Goal: Task Accomplishment & Management: Manage account settings

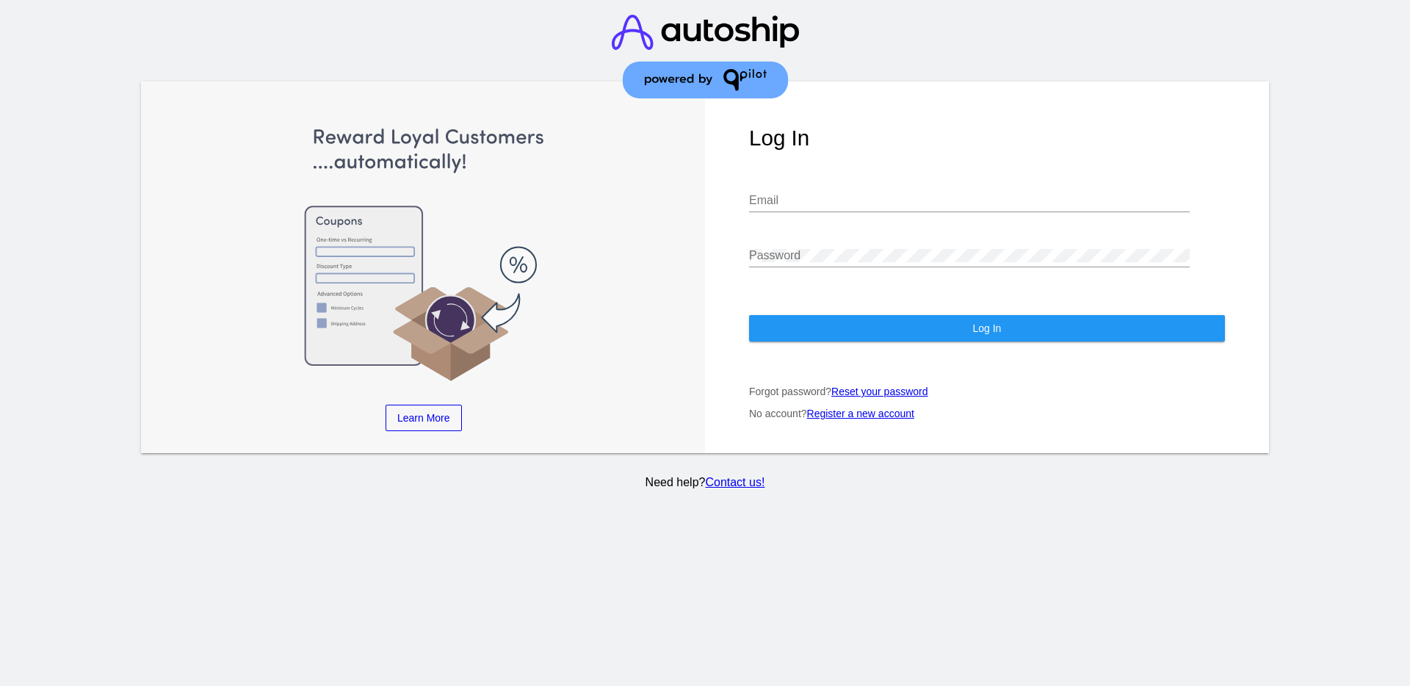
type input "[EMAIL_ADDRESS][DOMAIN_NAME]"
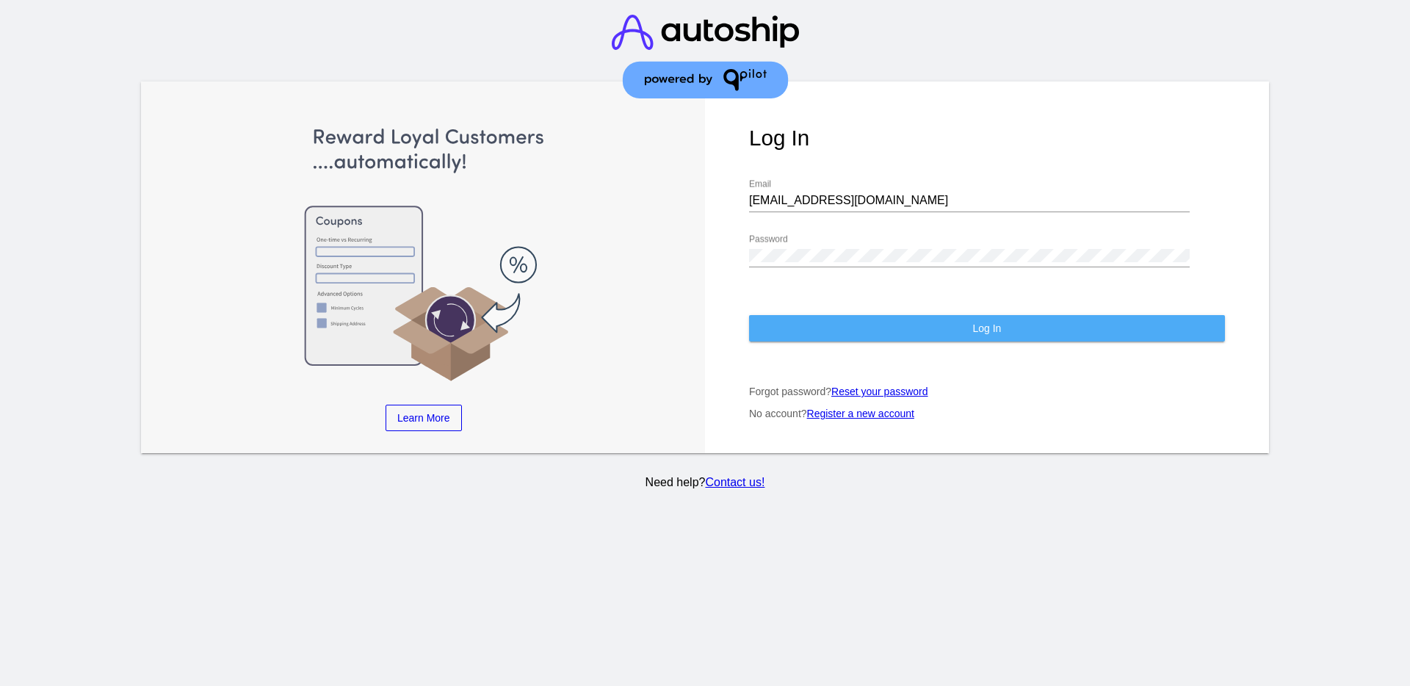
click at [1054, 340] on button "Log In" at bounding box center [987, 328] width 476 height 26
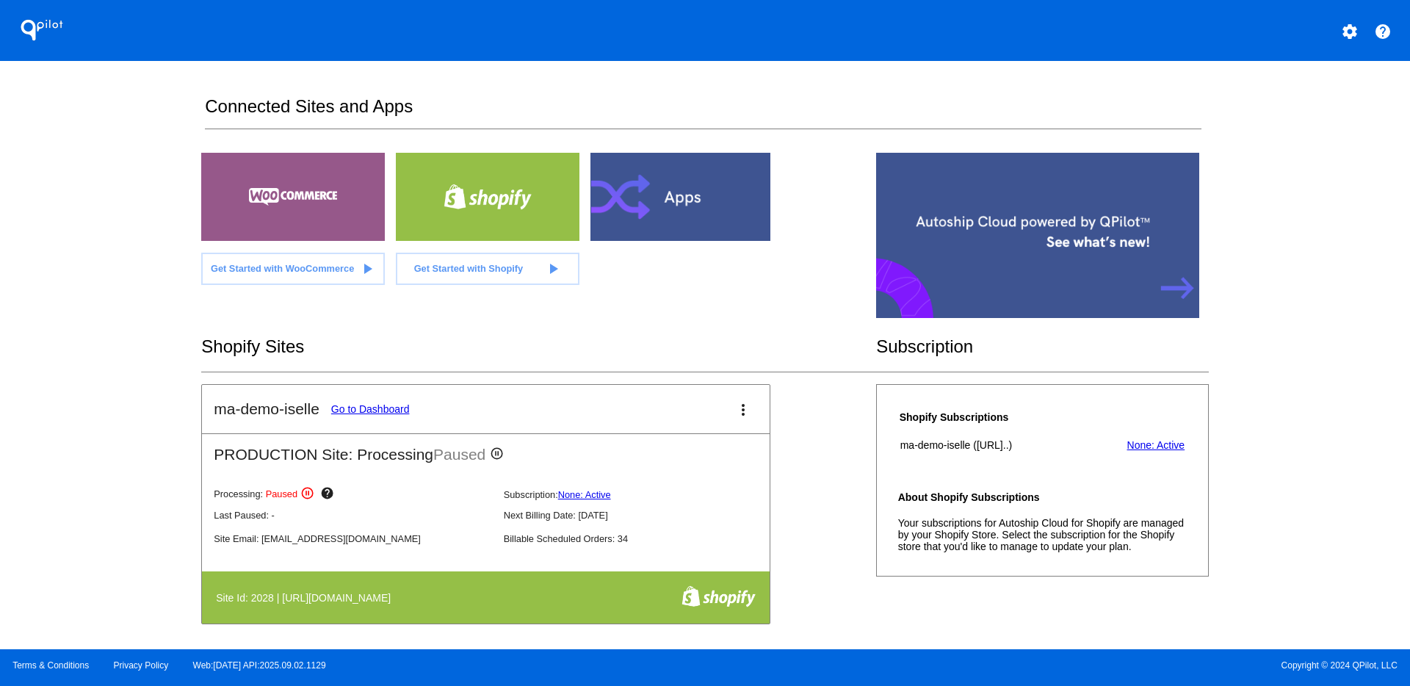
click at [1360, 38] on button "settings" at bounding box center [1349, 29] width 29 height 29
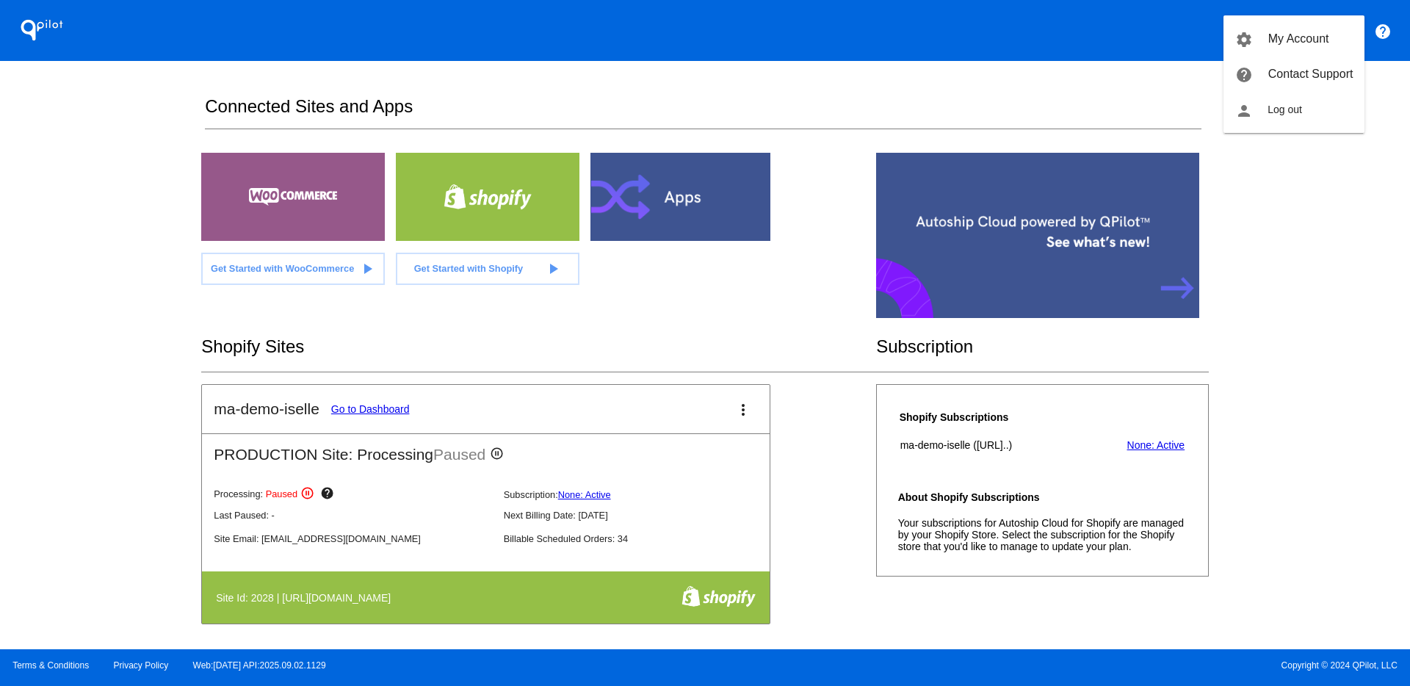
click at [827, 427] on div at bounding box center [705, 343] width 1410 height 686
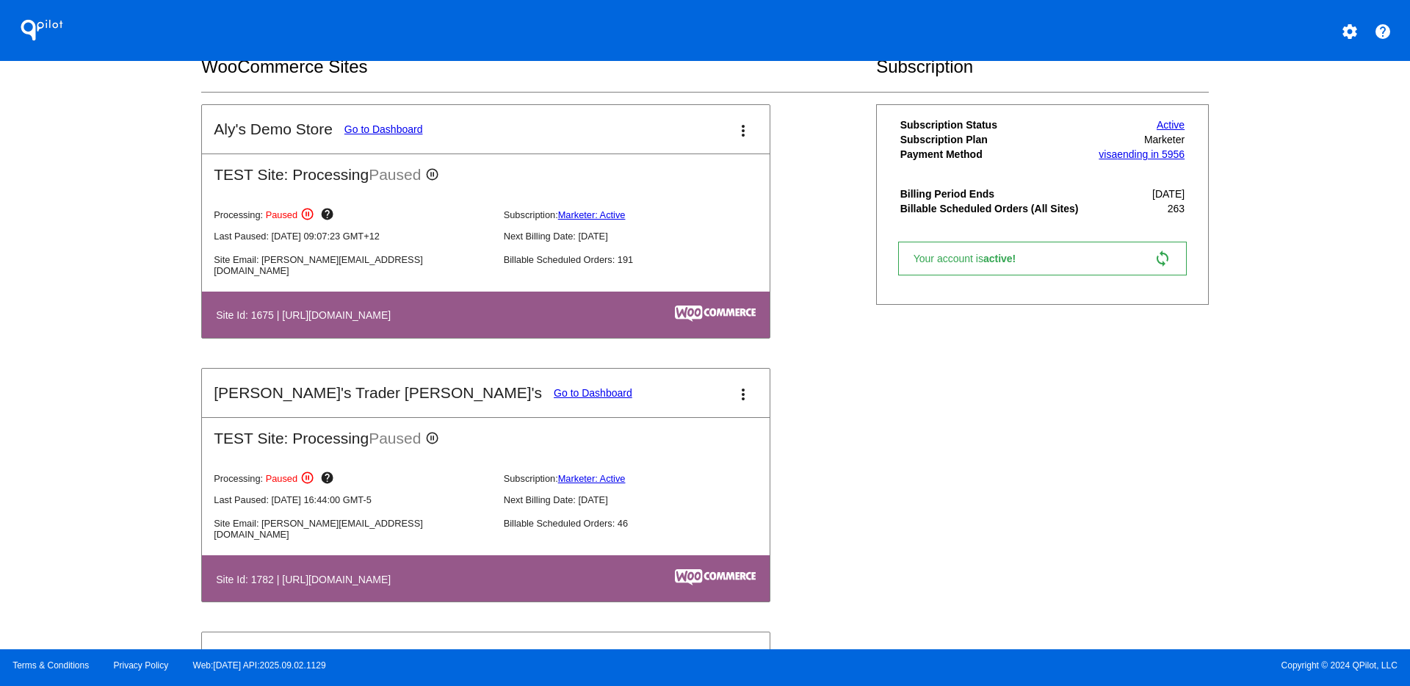
scroll to position [642, 0]
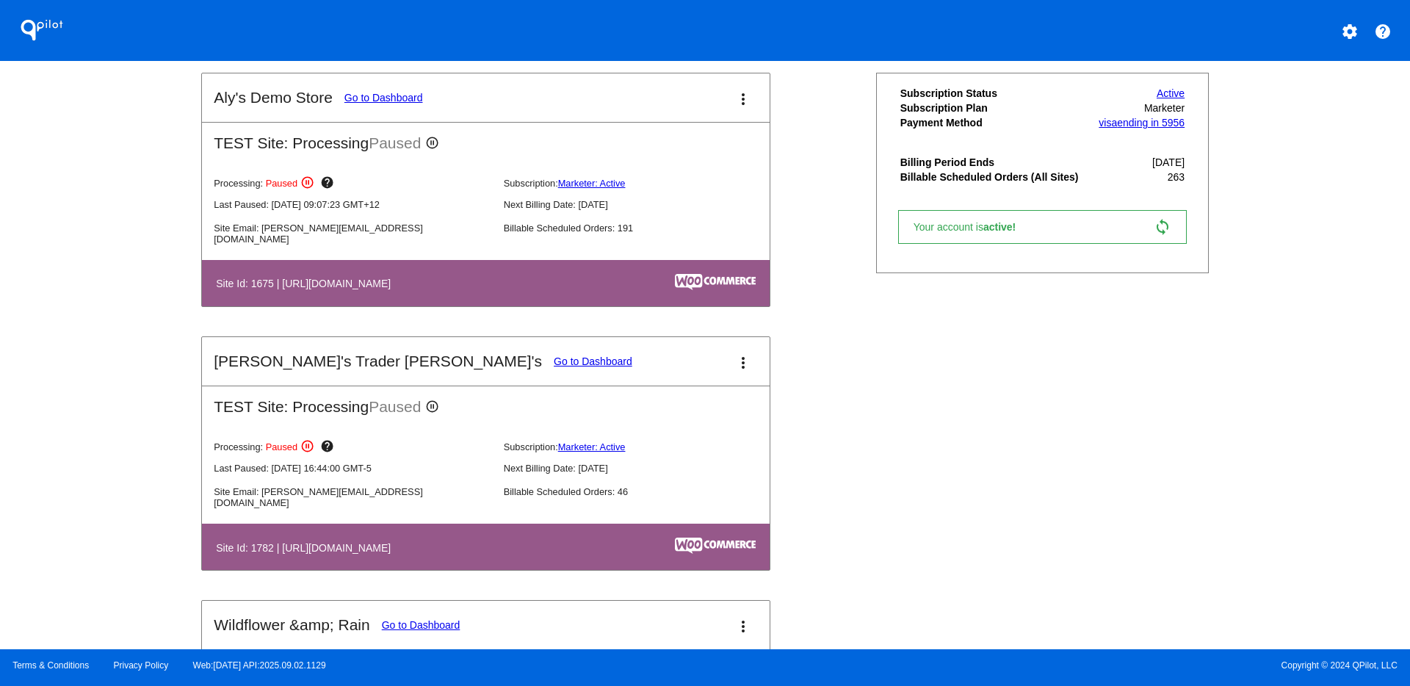
click at [554, 364] on link "Go to Dashboard" at bounding box center [593, 361] width 79 height 12
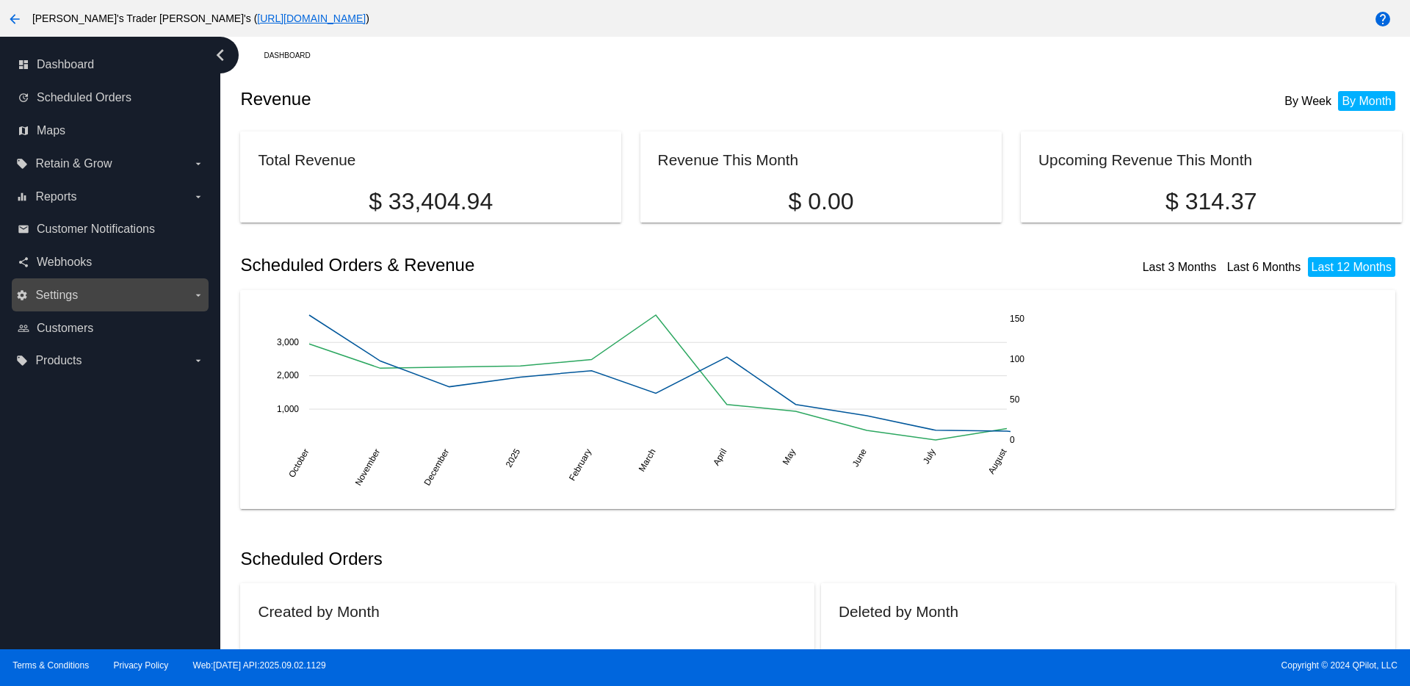
click at [97, 289] on label "settings Settings arrow_drop_down" at bounding box center [109, 294] width 187 height 23
click at [0, 0] on input "settings Settings arrow_drop_down" at bounding box center [0, 0] width 0 height 0
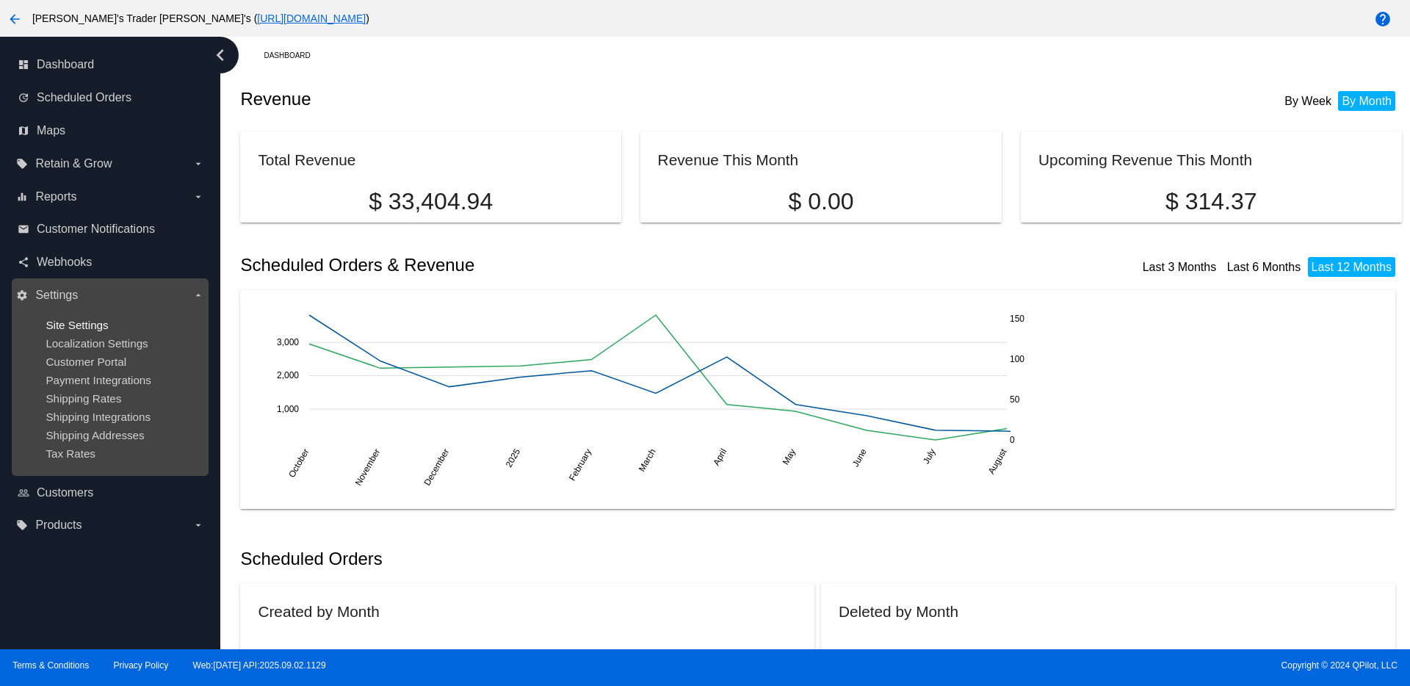
click at [91, 319] on span "Site Settings" at bounding box center [77, 325] width 62 height 12
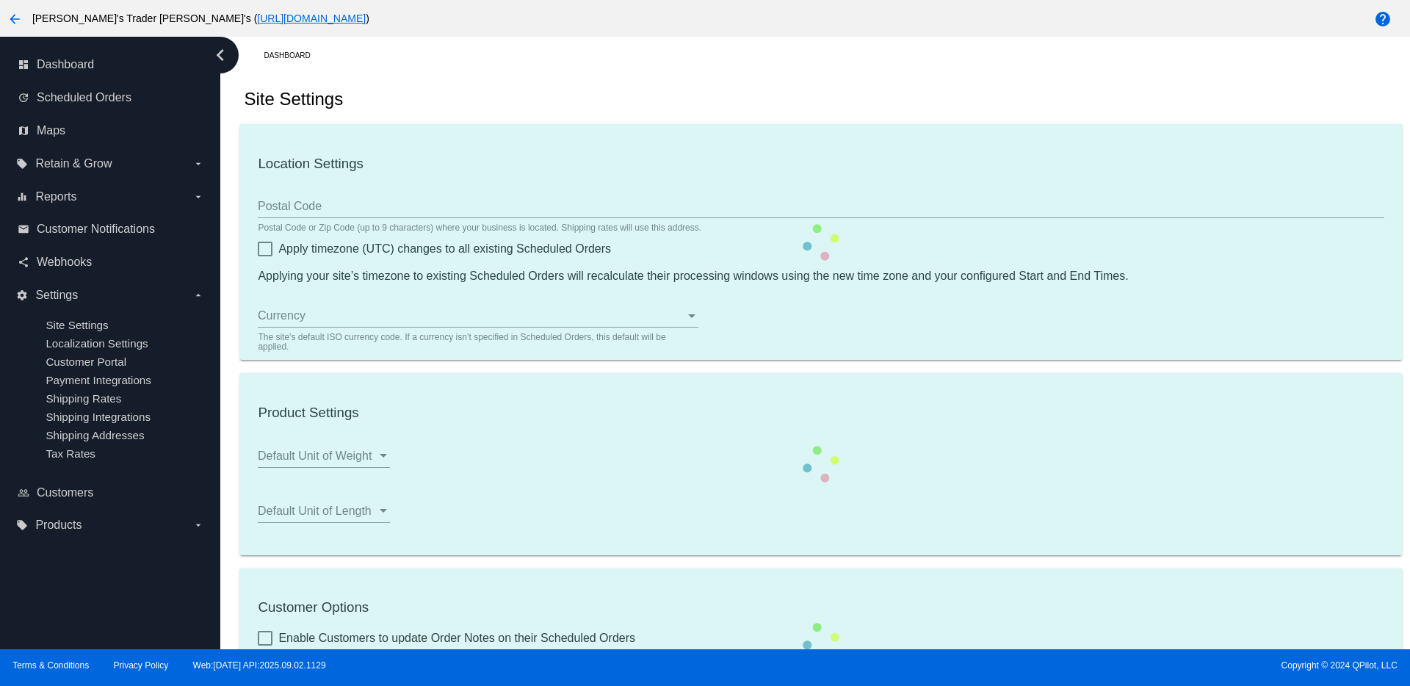
checkbox input "true"
type input "01:29"
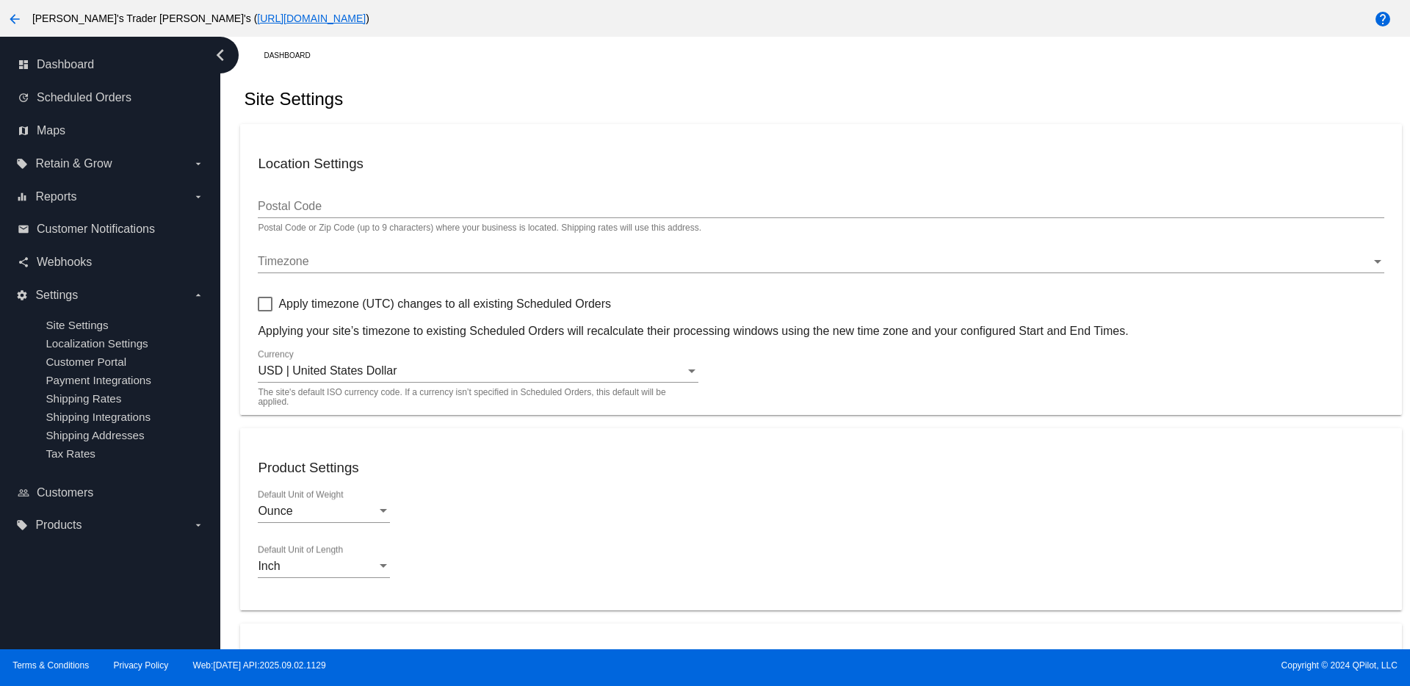
checkbox input "true"
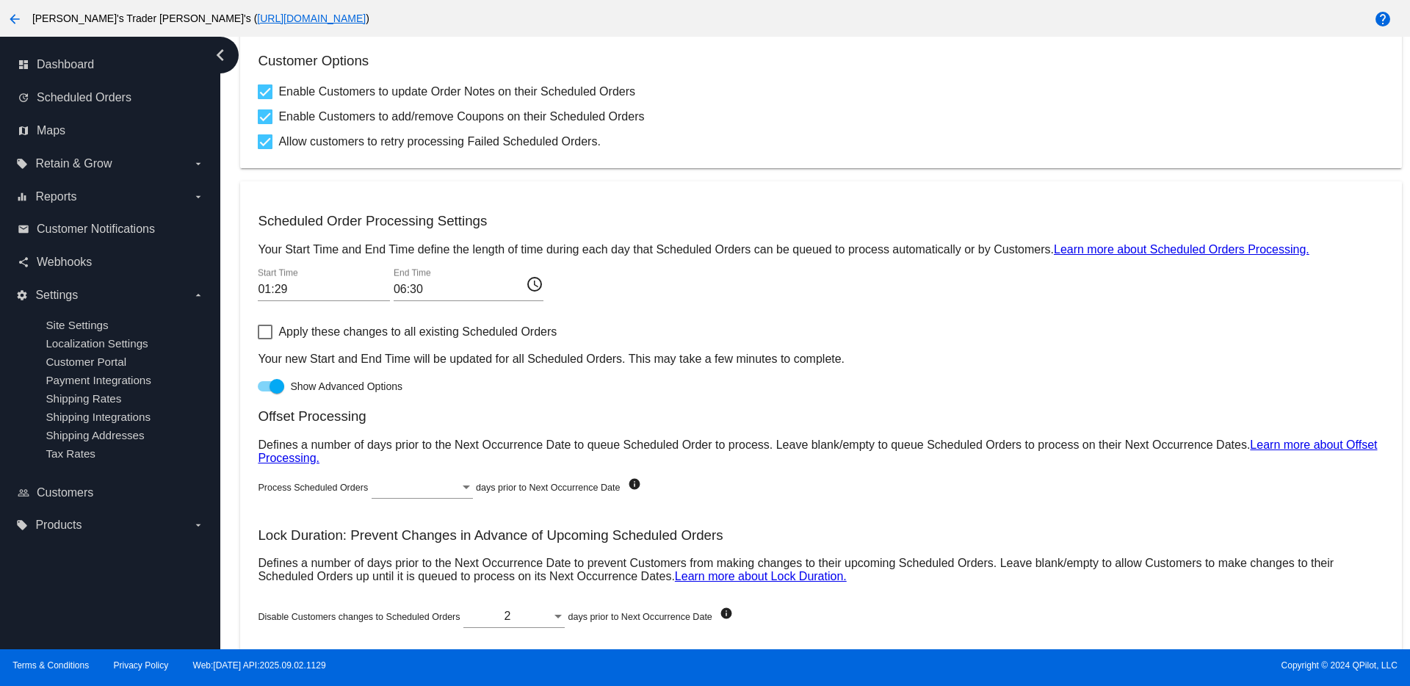
scroll to position [642, 0]
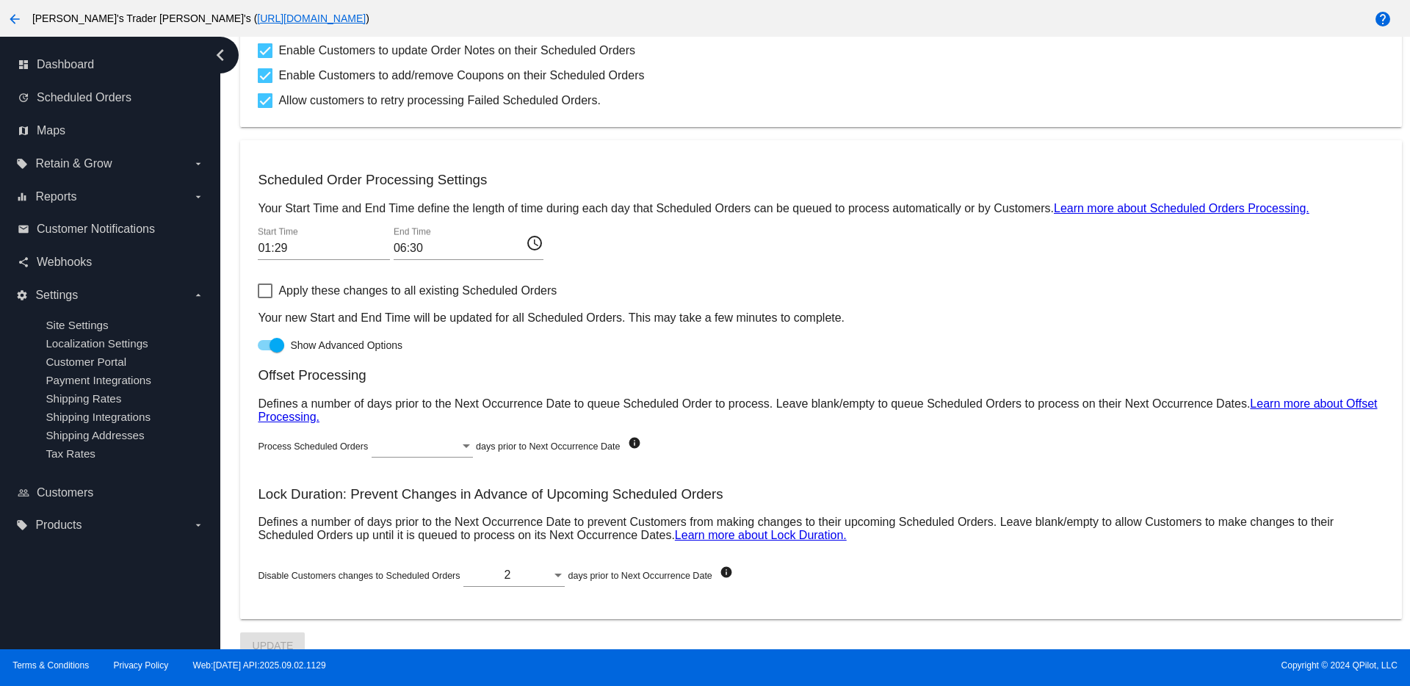
click at [355, 244] on input "01:29" at bounding box center [324, 248] width 132 height 13
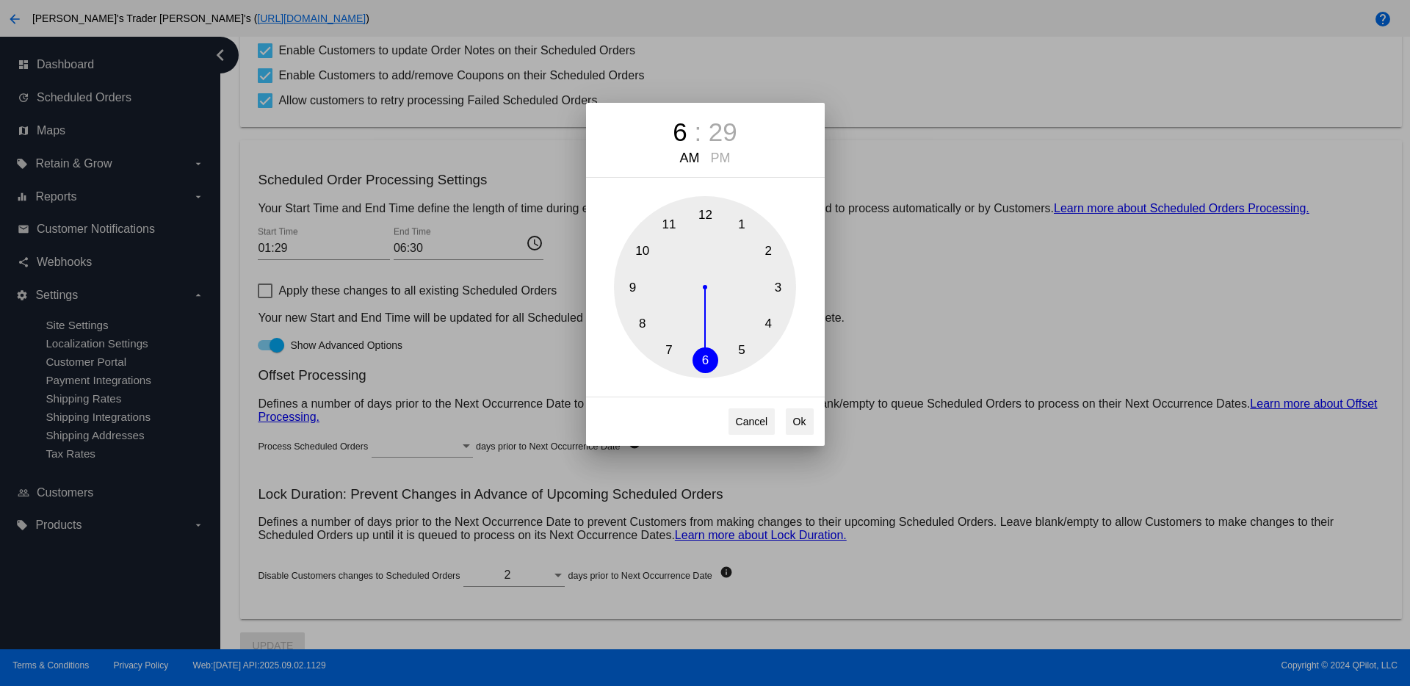
click at [702, 365] on button "6" at bounding box center [705, 360] width 26 height 26
drag, startPoint x: 701, startPoint y: 361, endPoint x: 702, endPoint y: 372, distance: 11.0
click at [702, 372] on button "6" at bounding box center [705, 360] width 26 height 26
click at [728, 125] on div "29" at bounding box center [722, 131] width 29 height 29
drag, startPoint x: 715, startPoint y: 354, endPoint x: 704, endPoint y: 360, distance: 12.5
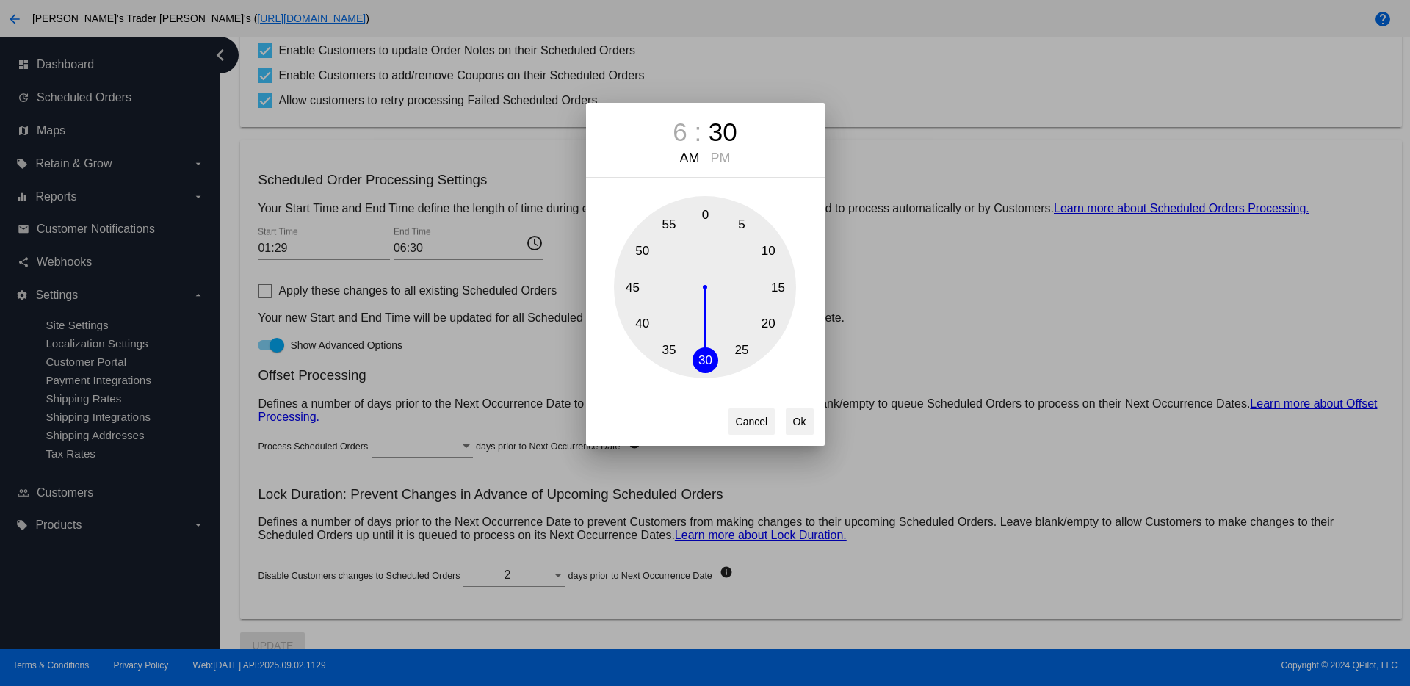
click at [704, 360] on button "30" at bounding box center [705, 360] width 26 height 26
click at [803, 426] on button "Ok" at bounding box center [800, 421] width 28 height 26
type input "06:30"
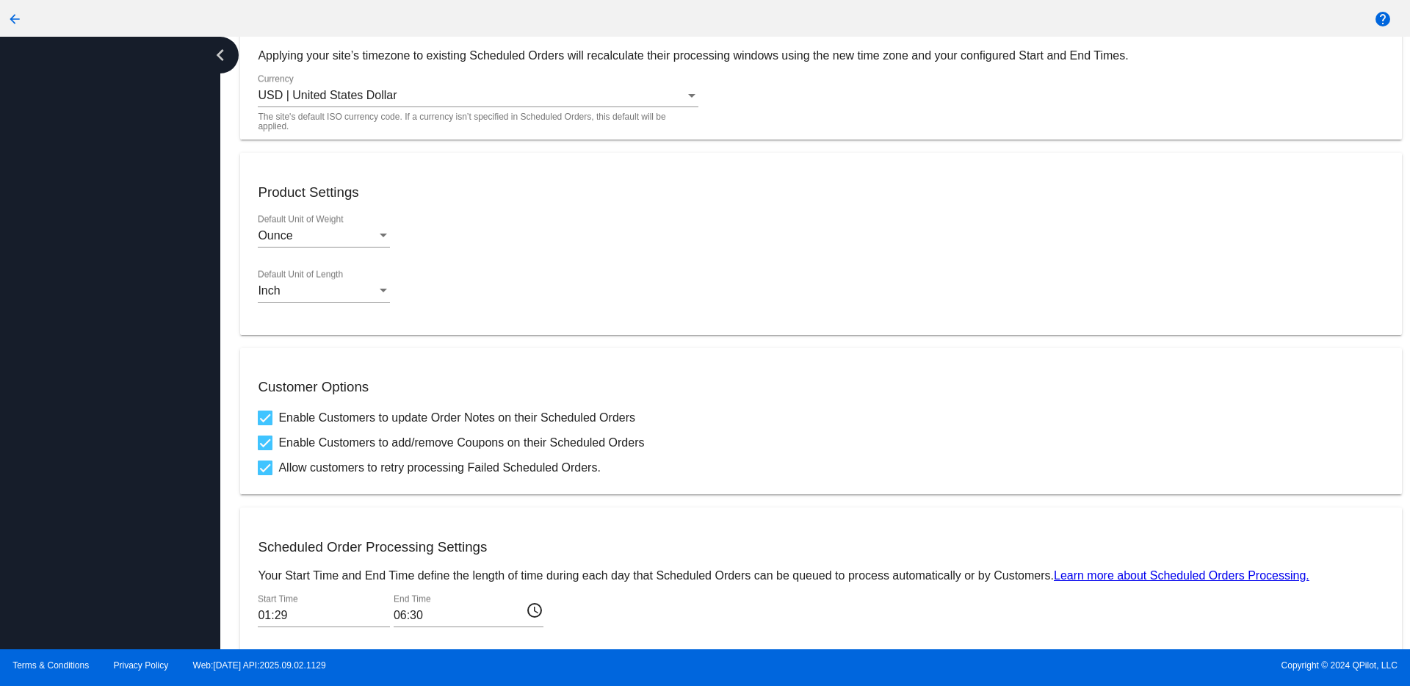
scroll to position [405, 0]
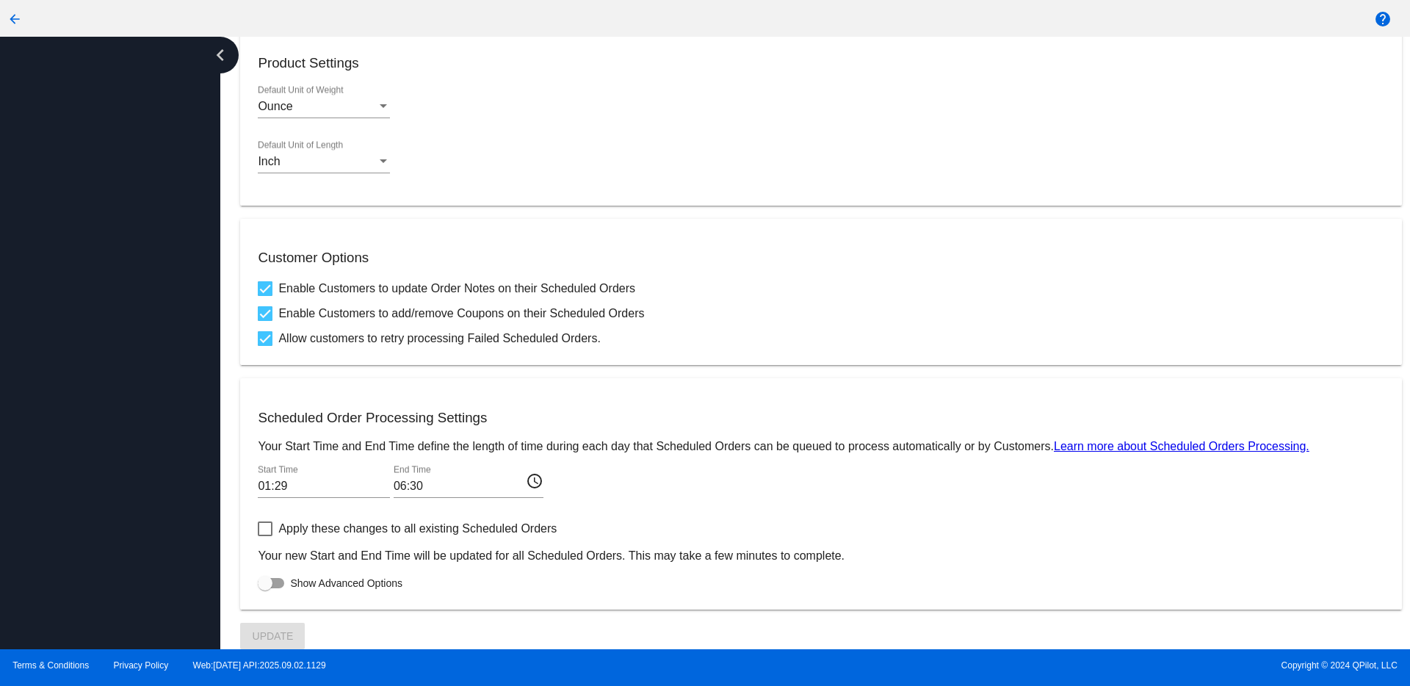
click at [596, 679] on div "Terms & Conditions Privacy Policy Web:1.5.19 API:2025.09.02.1129 Copyright © 20…" at bounding box center [705, 667] width 1410 height 37
click at [371, 490] on input "01:29" at bounding box center [324, 485] width 132 height 13
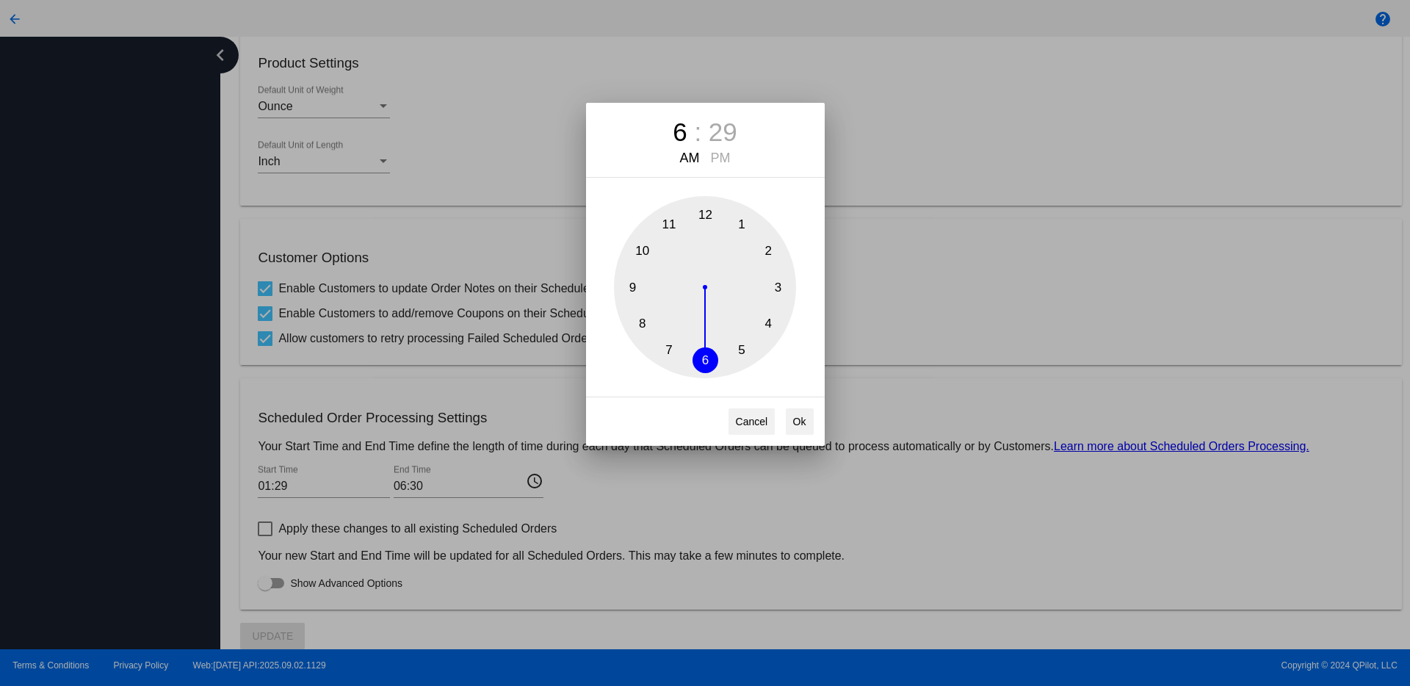
drag, startPoint x: 743, startPoint y: 224, endPoint x: 712, endPoint y: 365, distance: 144.3
click at [712, 365] on div "1 2 3 4 5 6 7 8 9 10 11 12" at bounding box center [705, 287] width 182 height 182
click at [801, 430] on button "Ok" at bounding box center [800, 421] width 28 height 26
type input "06:29"
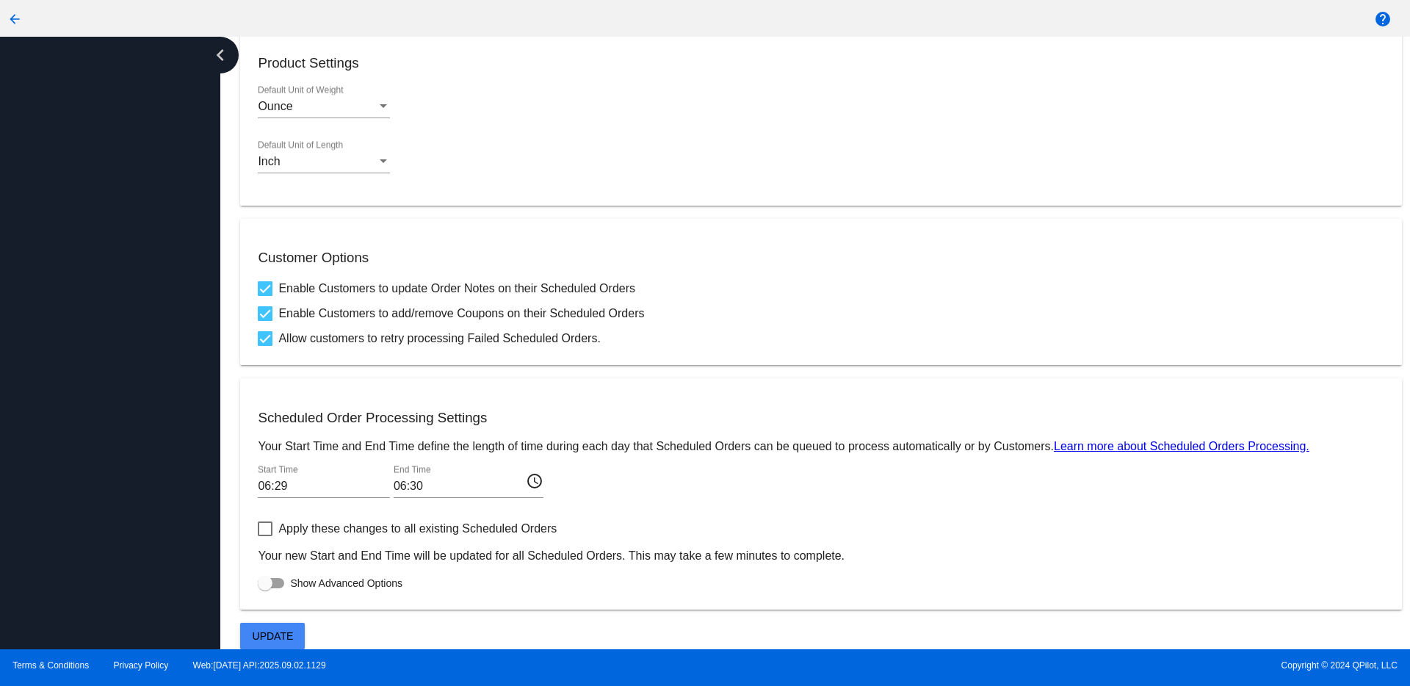
click at [540, 483] on mat-icon "access_time" at bounding box center [535, 480] width 18 height 18
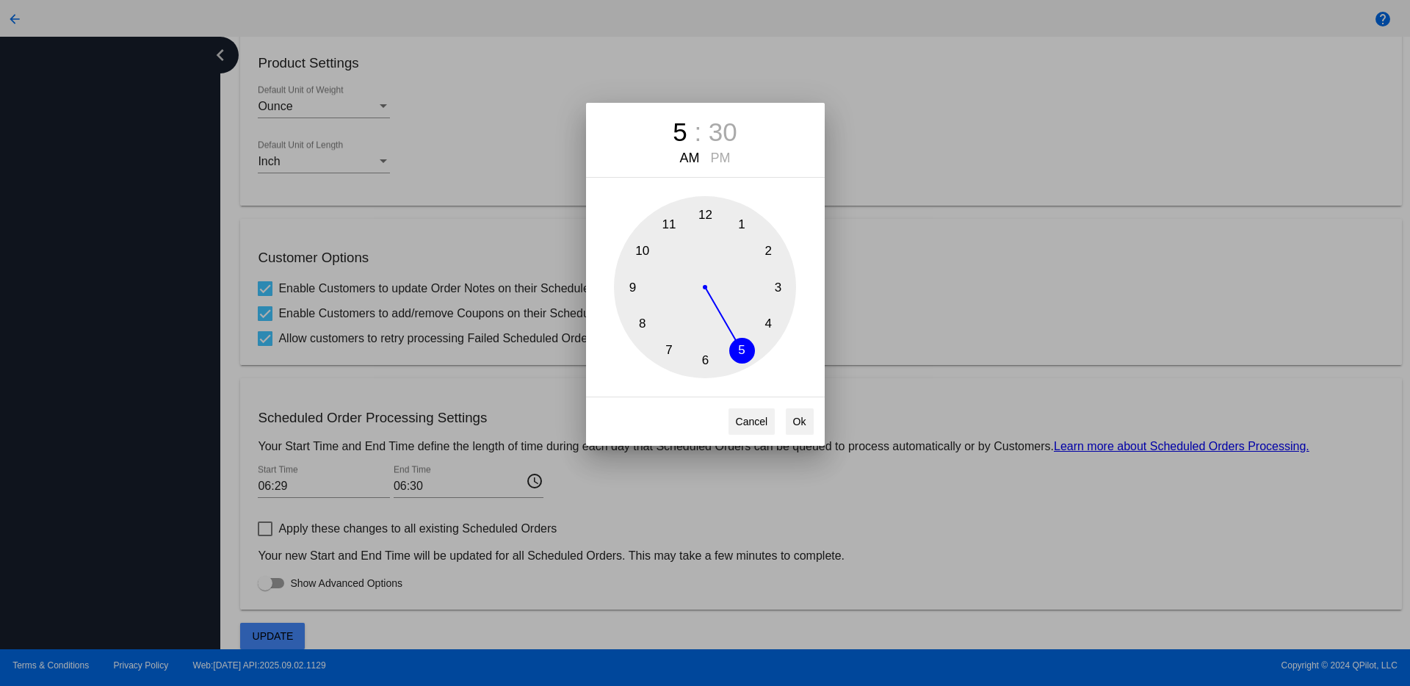
drag, startPoint x: 708, startPoint y: 363, endPoint x: 755, endPoint y: 354, distance: 47.9
click at [755, 354] on div "1 2 3 4 5 6 7 8 9 10 11 12" at bounding box center [705, 287] width 182 height 182
click at [809, 423] on button "Ok" at bounding box center [800, 421] width 28 height 26
type input "05:30"
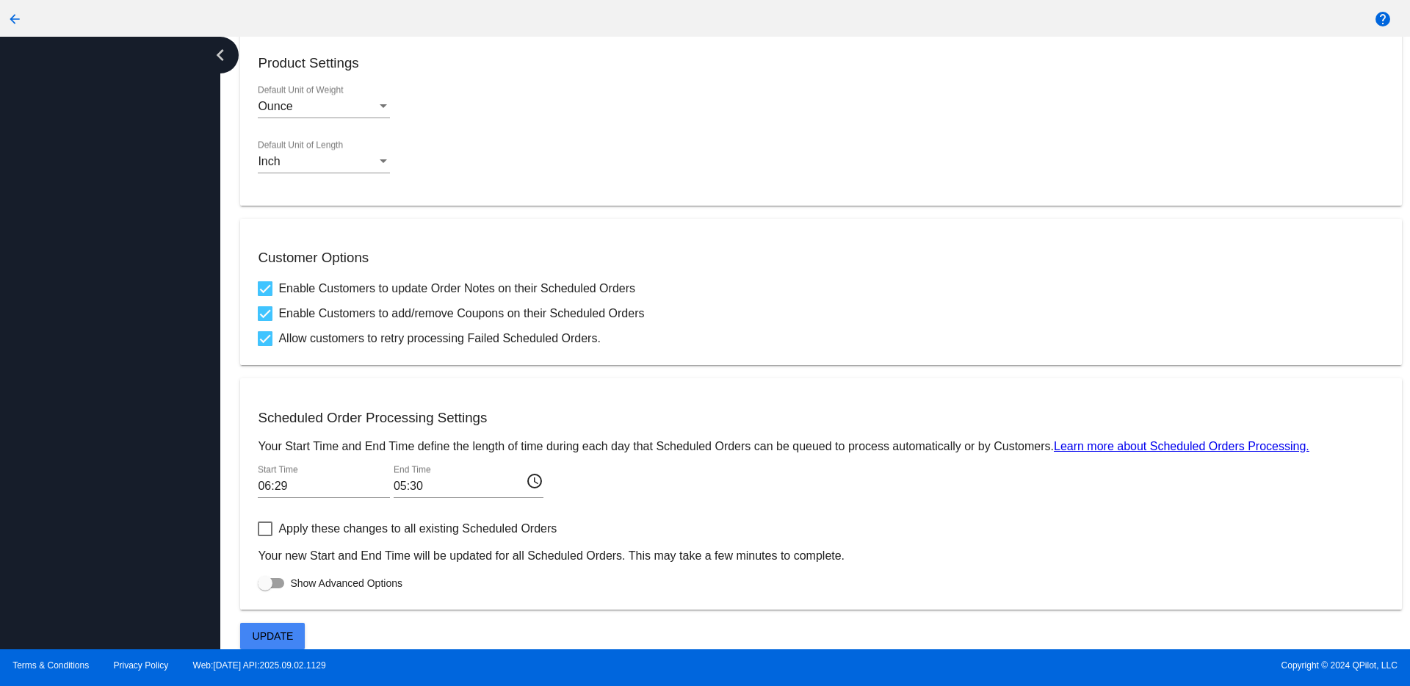
click at [275, 528] on label "Apply these changes to all existing Scheduled Orders" at bounding box center [407, 529] width 299 height 18
click at [265, 536] on input "Apply these changes to all existing Scheduled Orders" at bounding box center [264, 536] width 1 height 1
checkbox input "true"
click at [300, 628] on button "Update" at bounding box center [272, 636] width 65 height 26
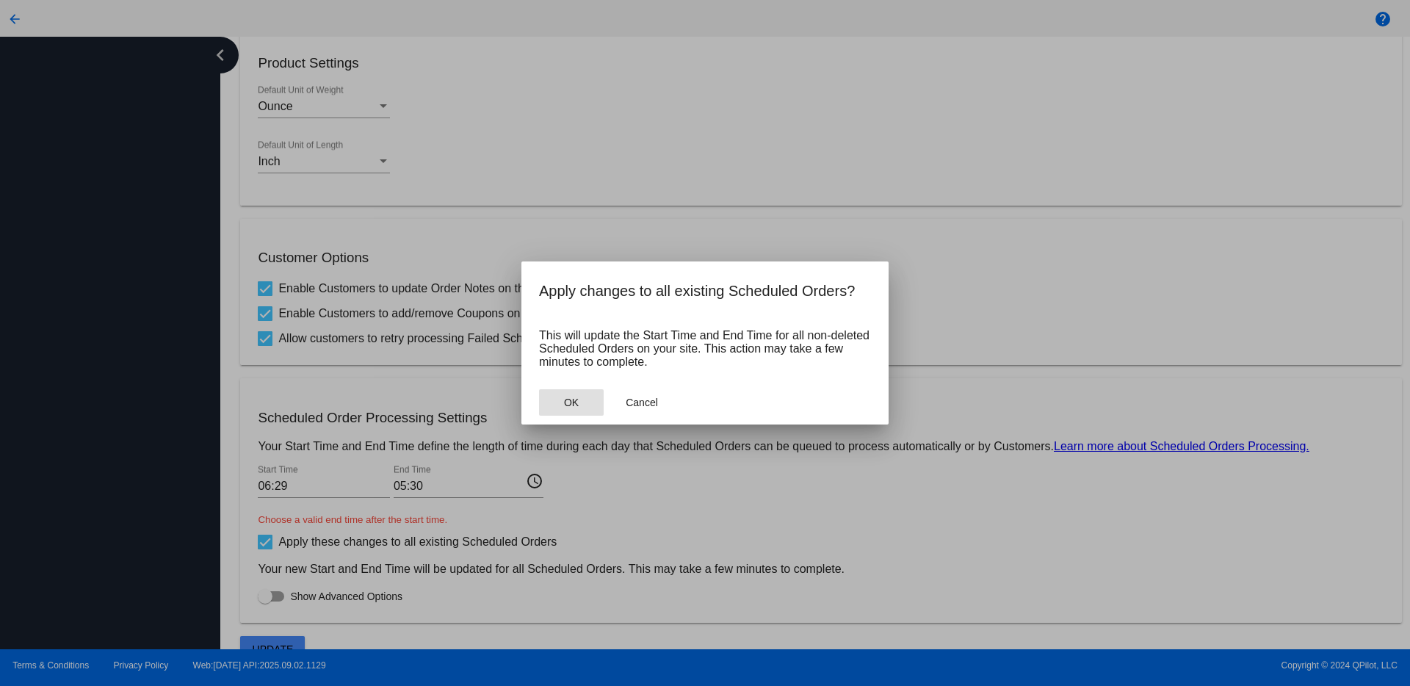
click at [582, 404] on button "OK" at bounding box center [571, 402] width 65 height 26
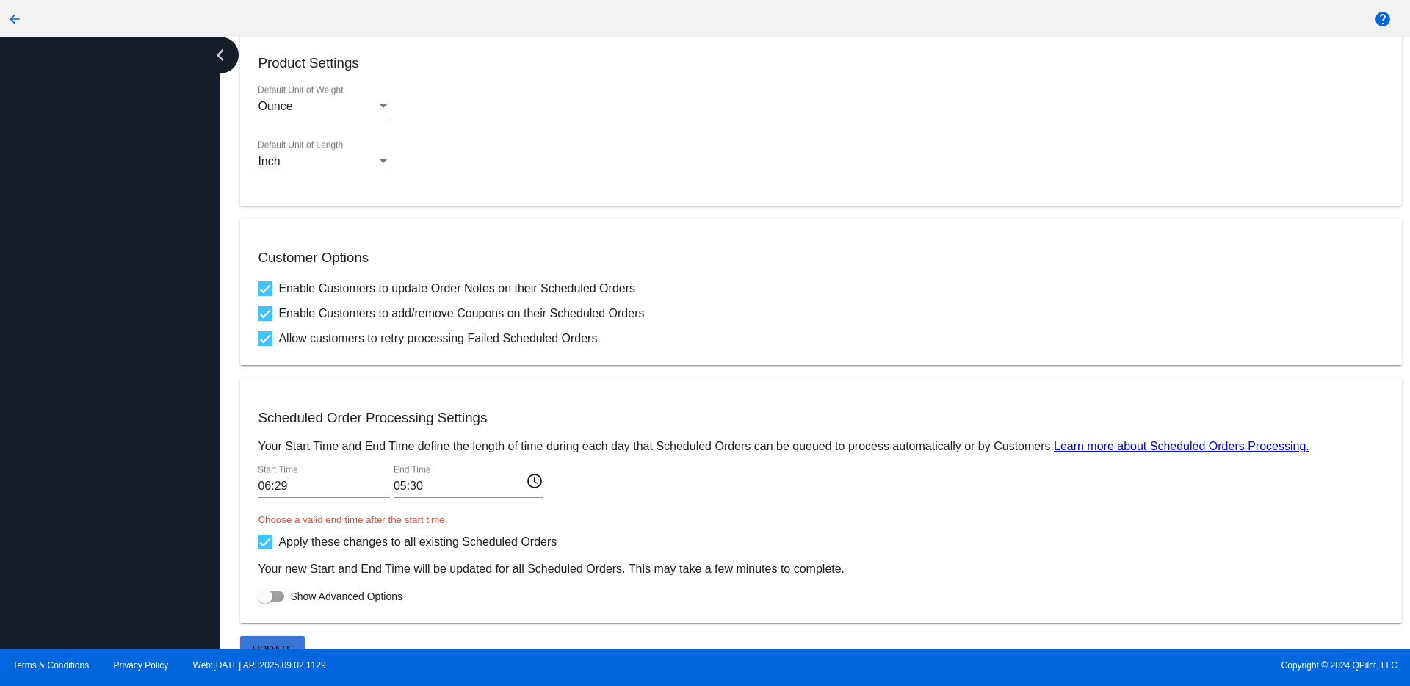
scroll to position [418, 0]
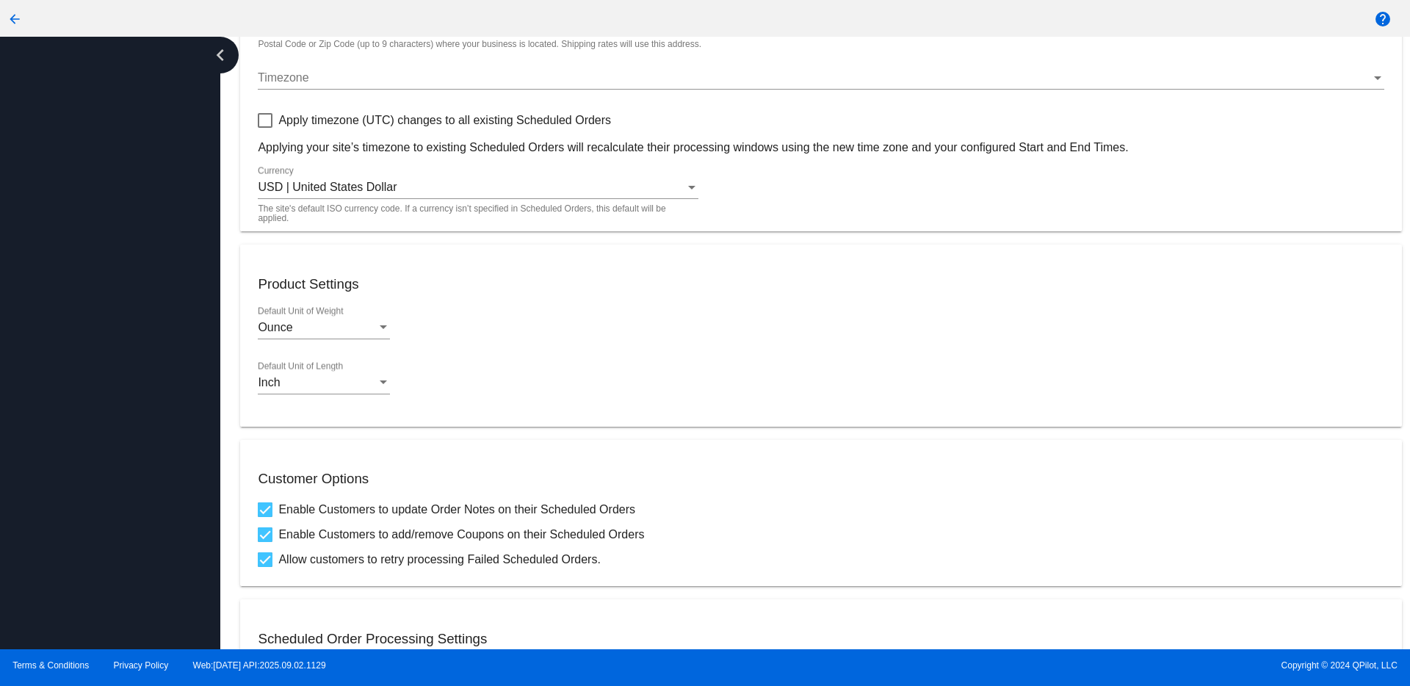
scroll to position [405, 0]
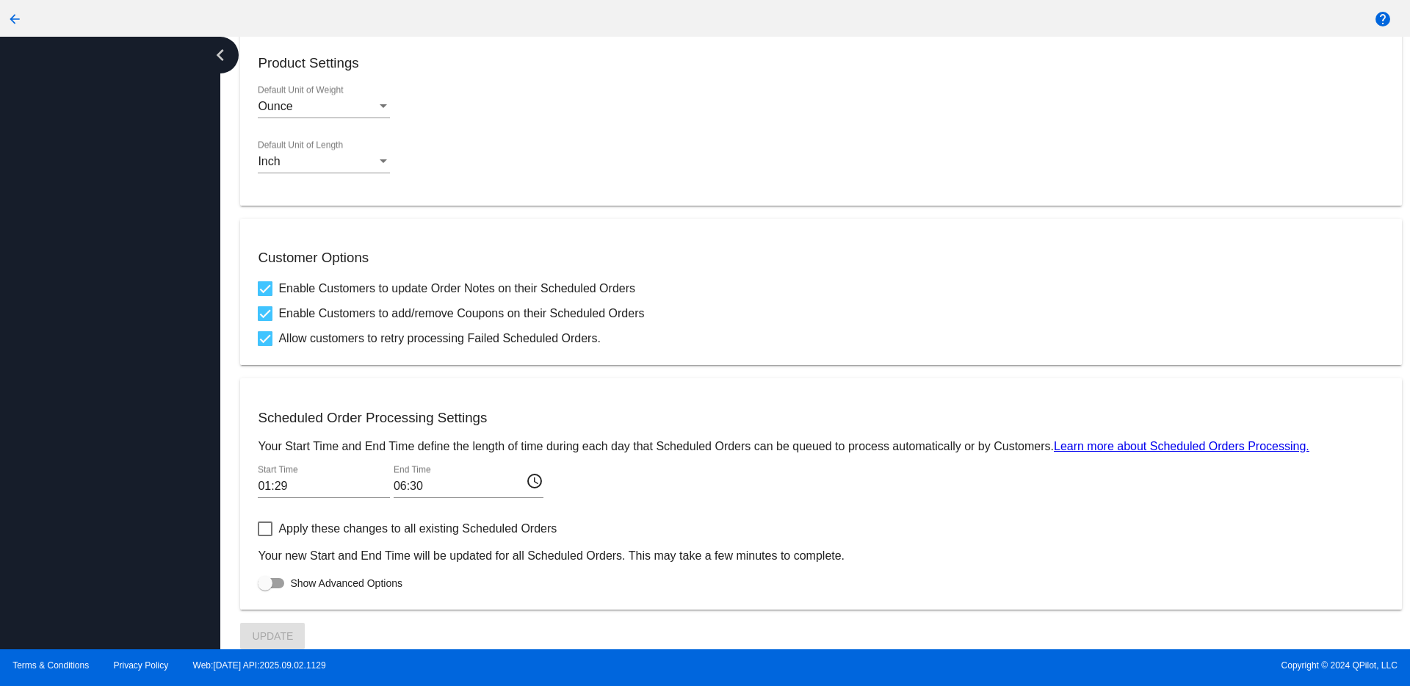
click at [16, 16] on mat-icon "arrow_back" at bounding box center [15, 19] width 18 height 18
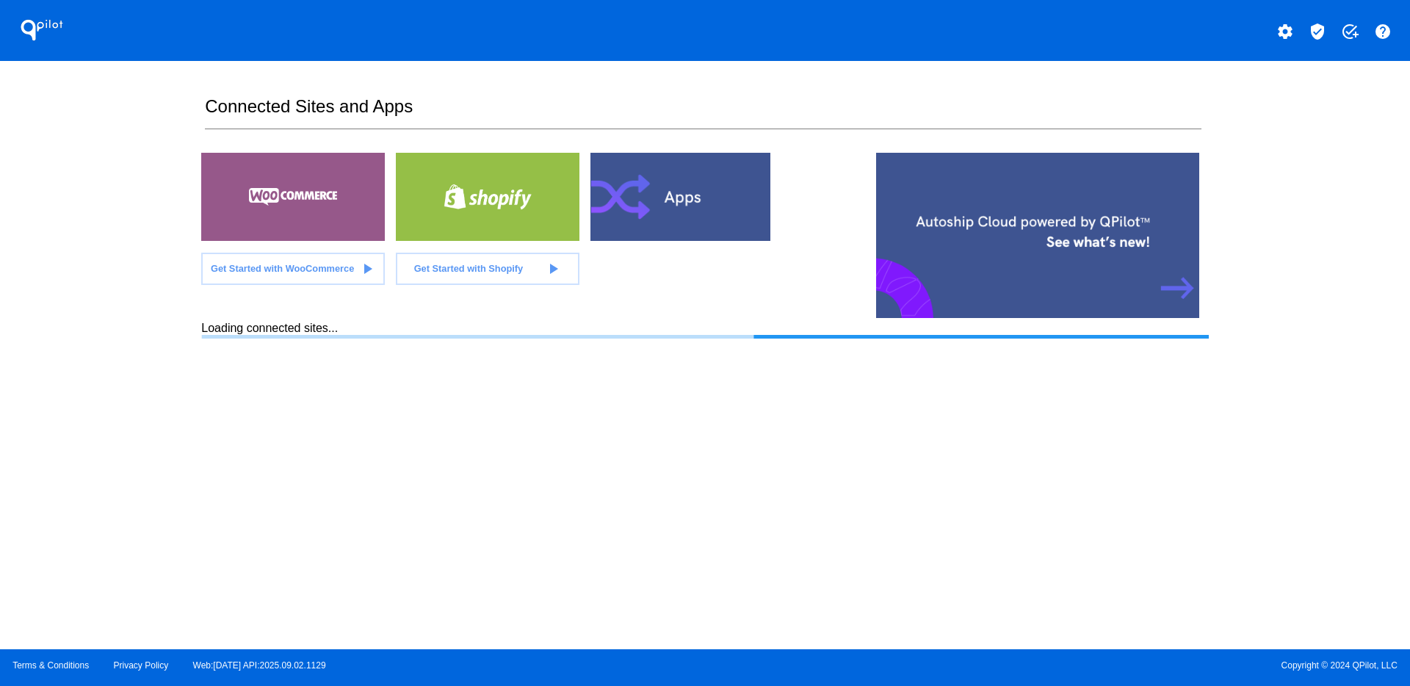
click at [1321, 32] on mat-icon "verified_user" at bounding box center [1317, 32] width 18 height 18
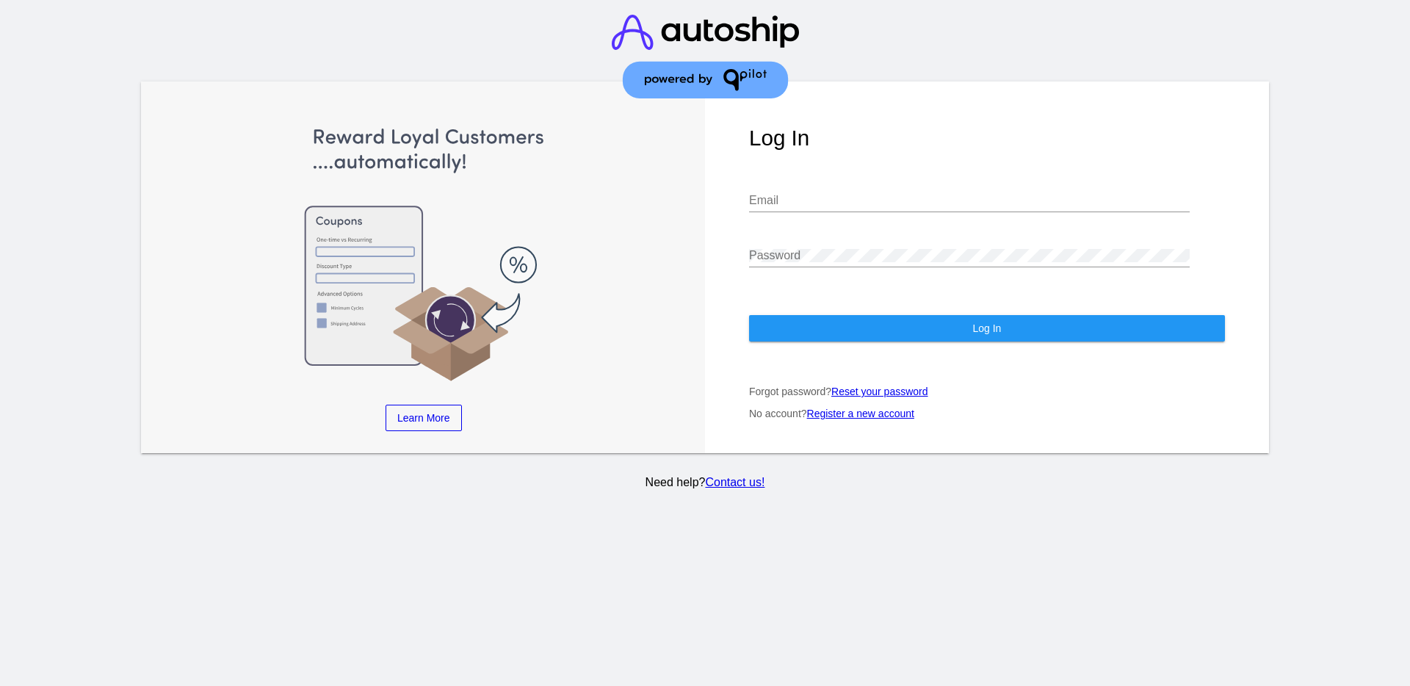
type input "[EMAIL_ADDRESS][DOMAIN_NAME]"
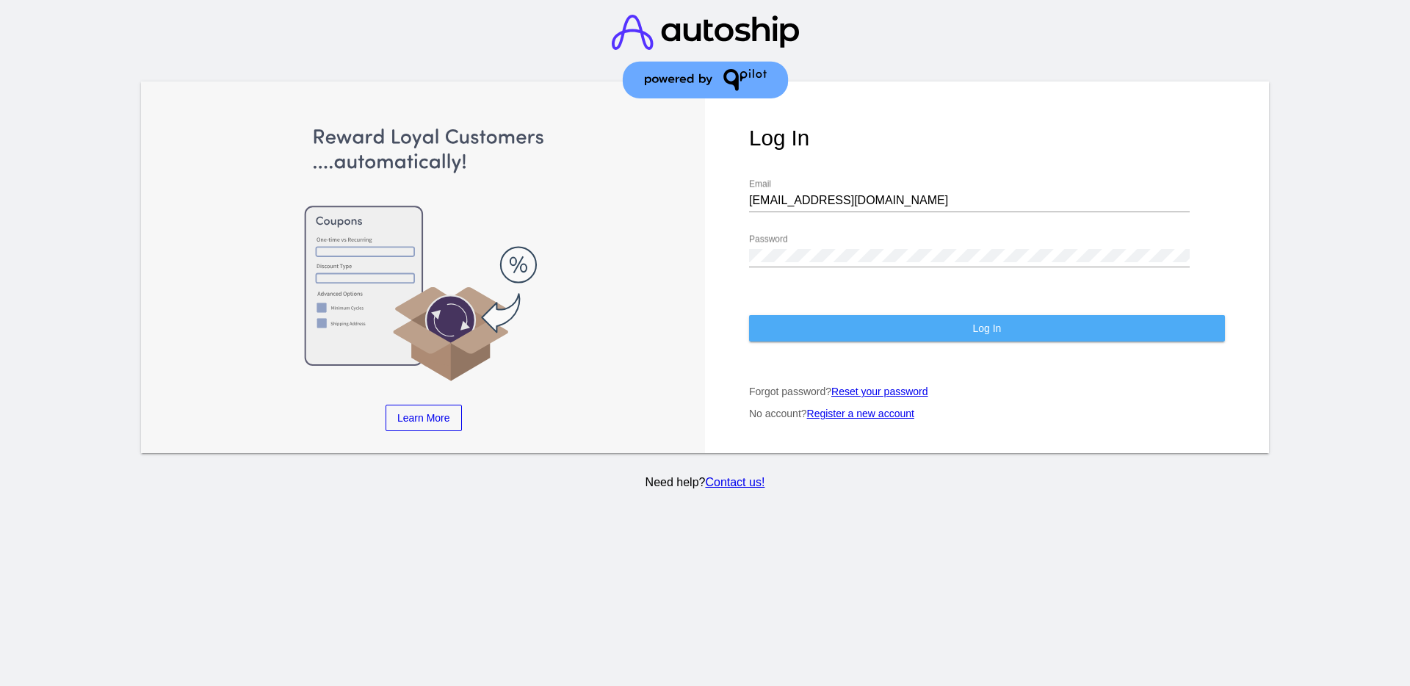
click at [979, 341] on button "Log In" at bounding box center [987, 328] width 476 height 26
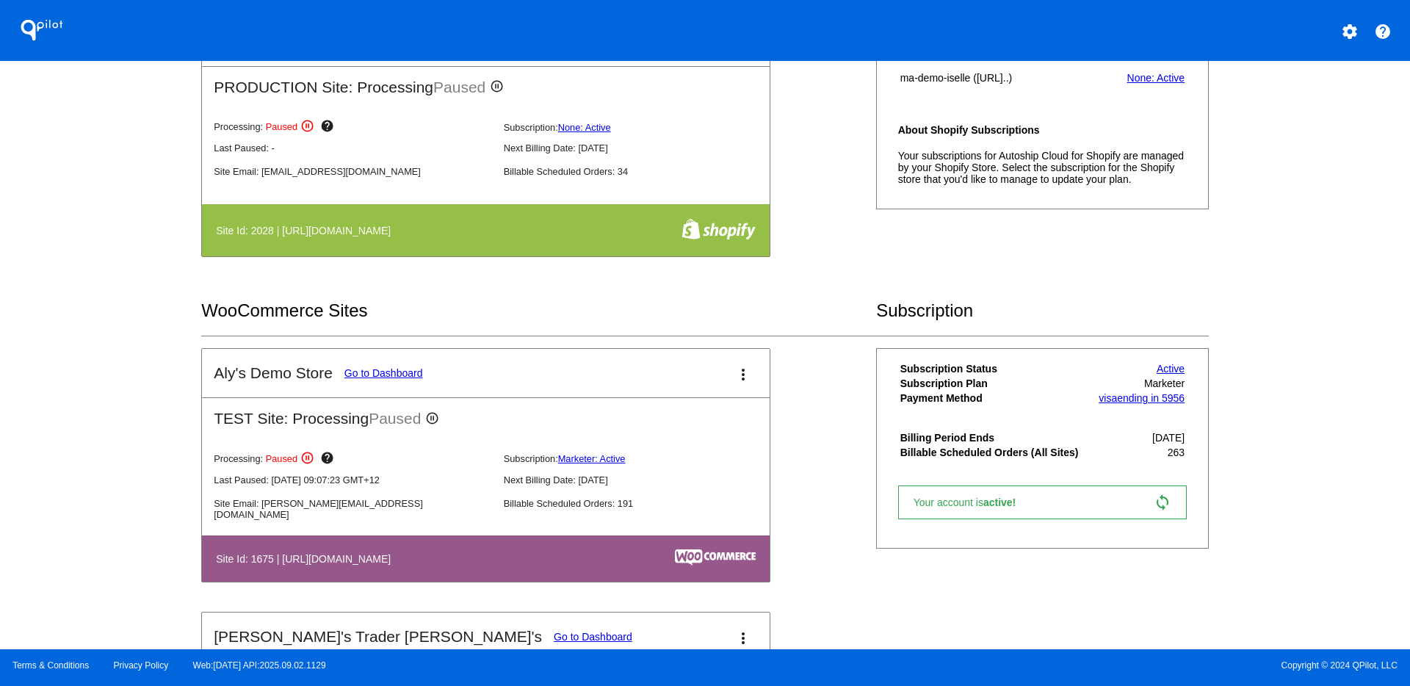
scroll to position [642, 0]
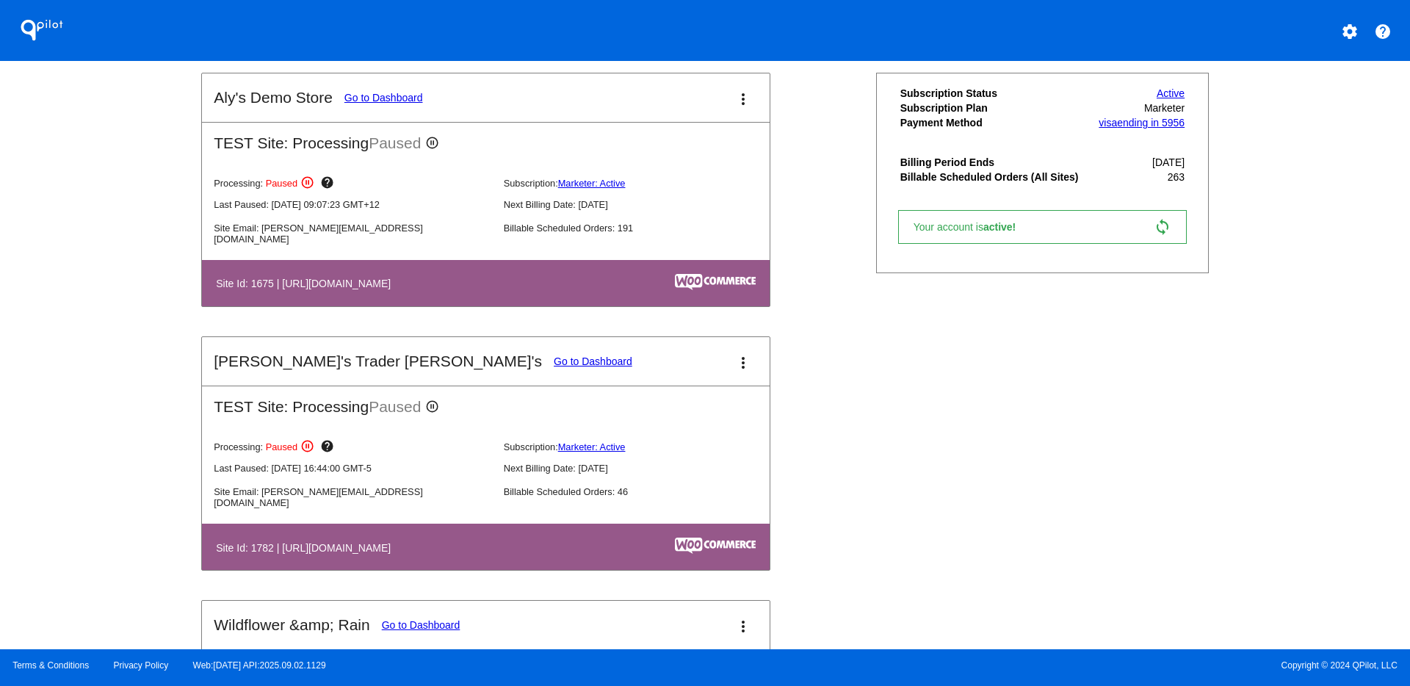
click at [554, 358] on link "Go to Dashboard" at bounding box center [593, 361] width 79 height 12
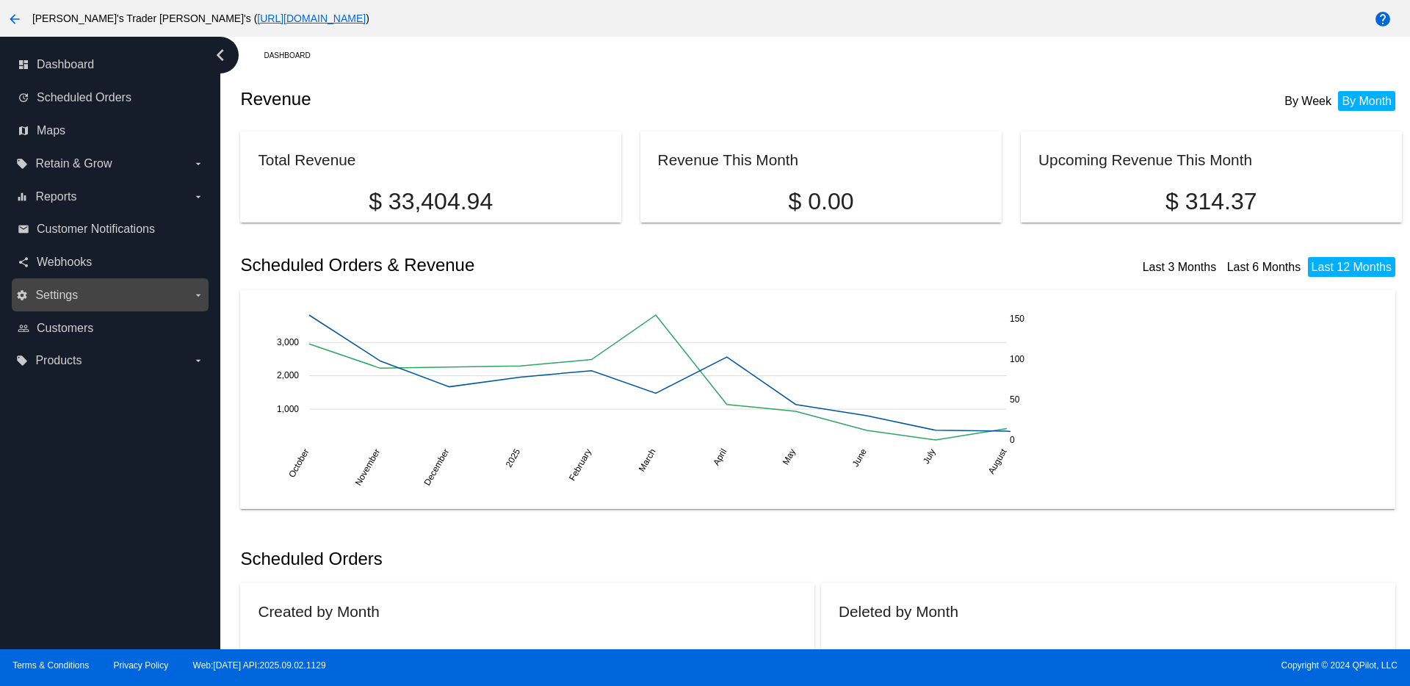
click at [120, 291] on label "settings Settings arrow_drop_down" at bounding box center [109, 294] width 187 height 23
click at [0, 0] on input "settings Settings arrow_drop_down" at bounding box center [0, 0] width 0 height 0
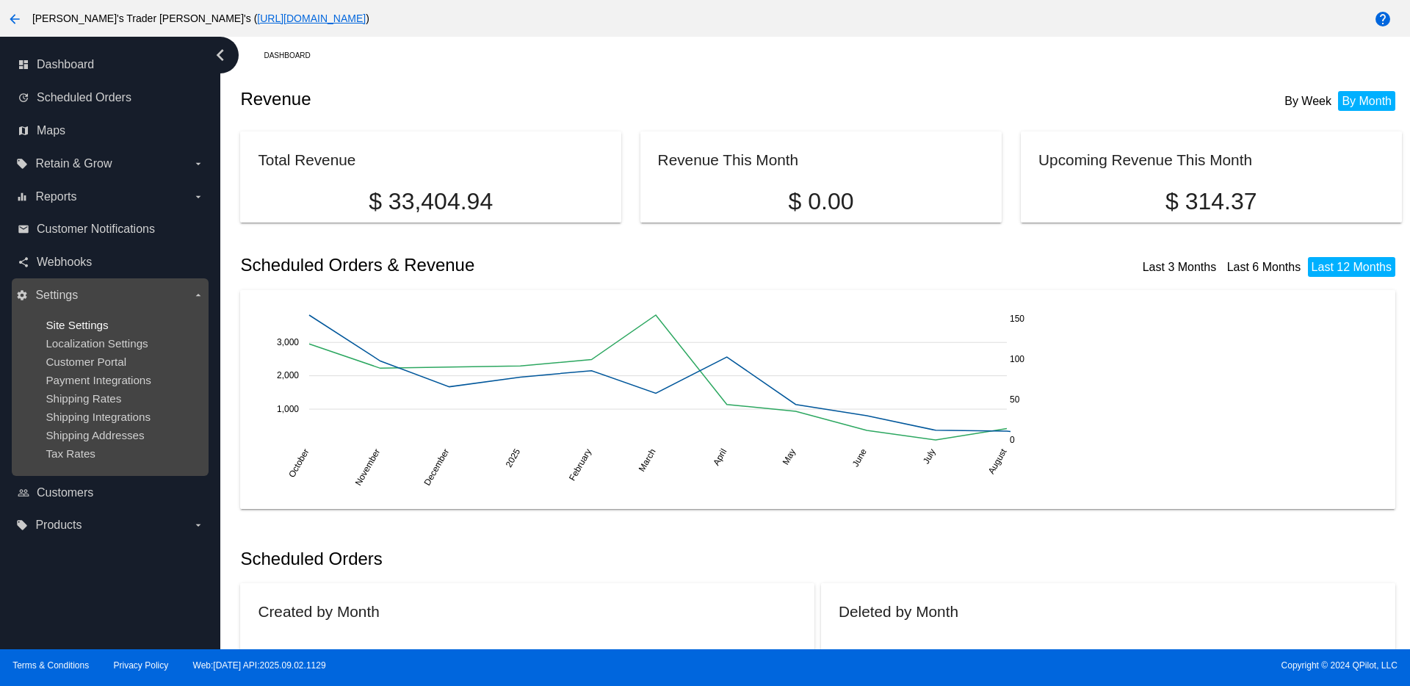
click at [95, 319] on span "Site Settings" at bounding box center [77, 325] width 62 height 12
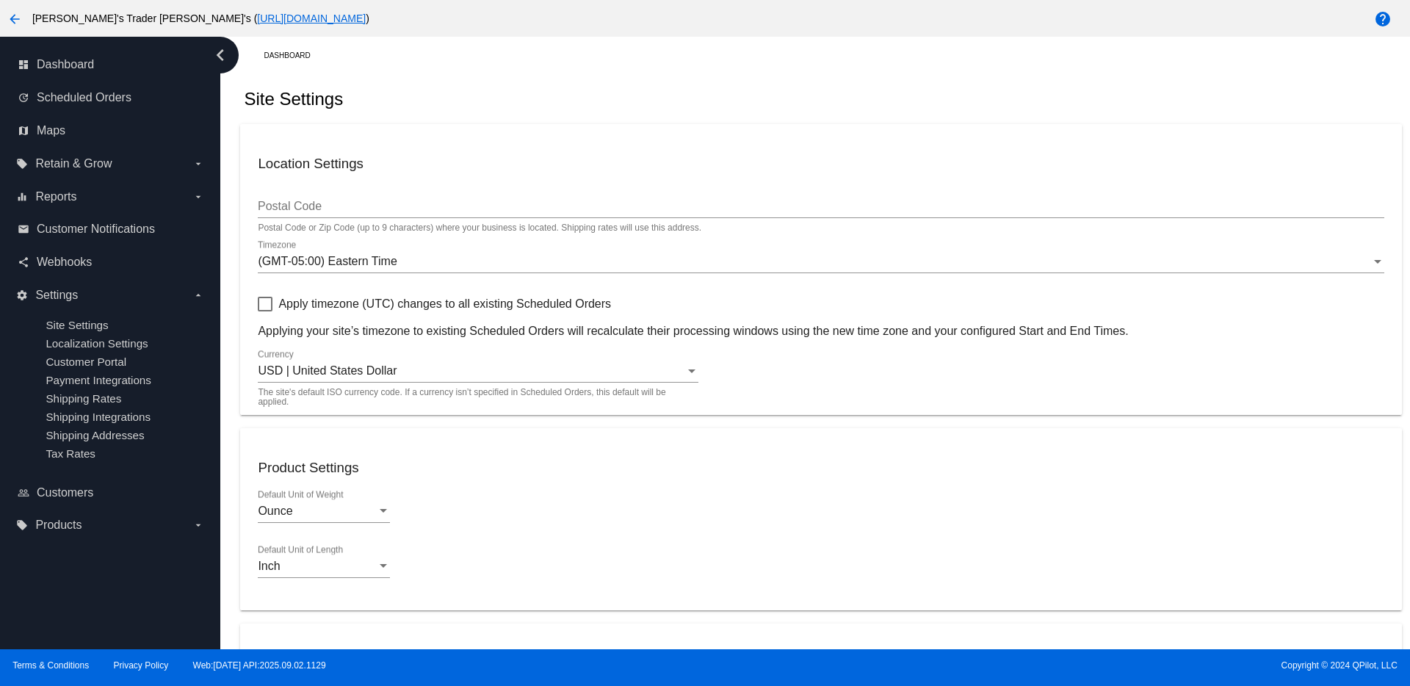
checkbox input "true"
click at [220, 51] on icon "chevron_left" at bounding box center [219, 54] width 23 height 23
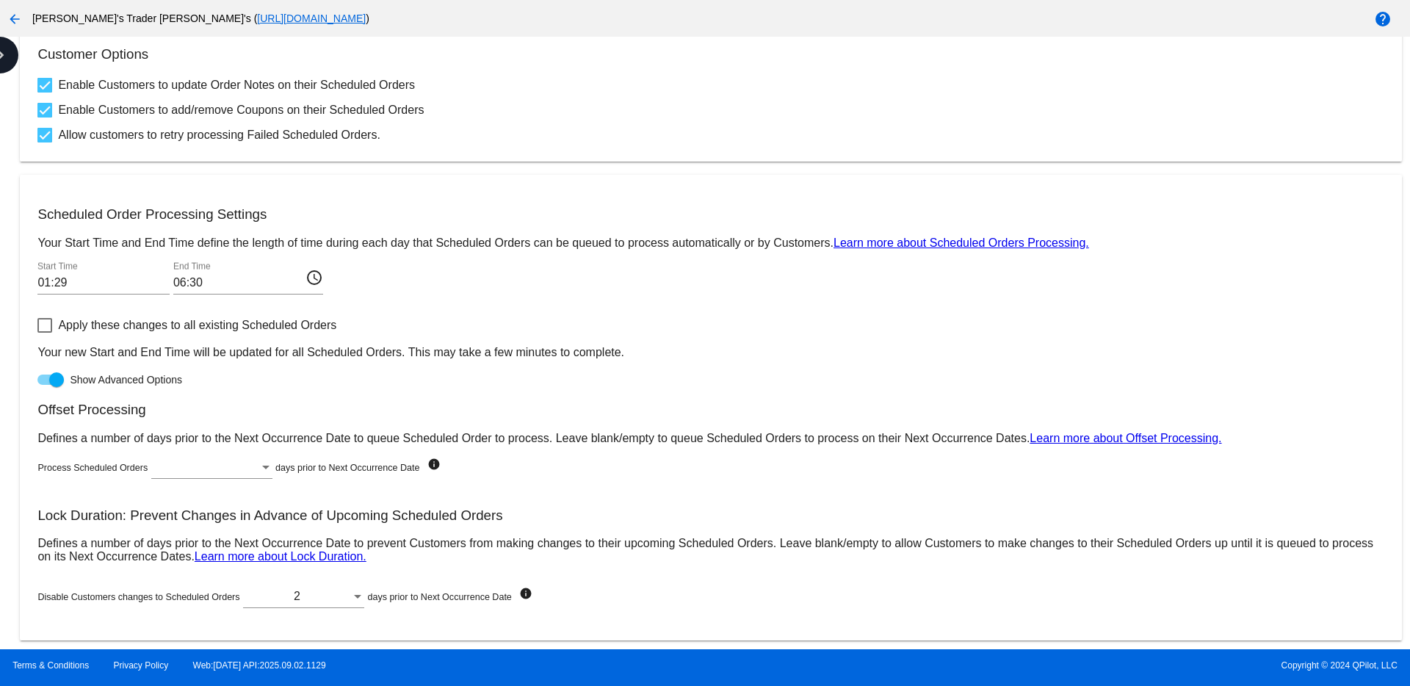
scroll to position [639, 0]
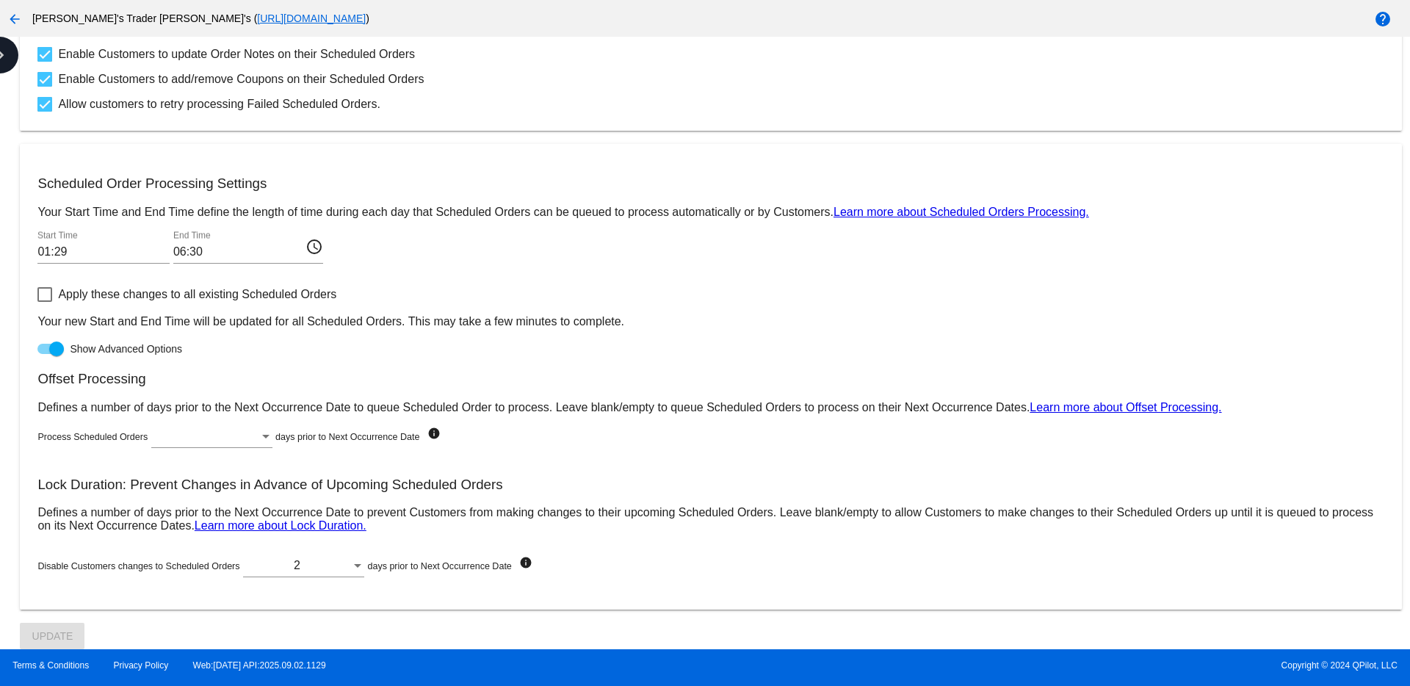
click at [140, 250] on input "01:29" at bounding box center [103, 251] width 132 height 13
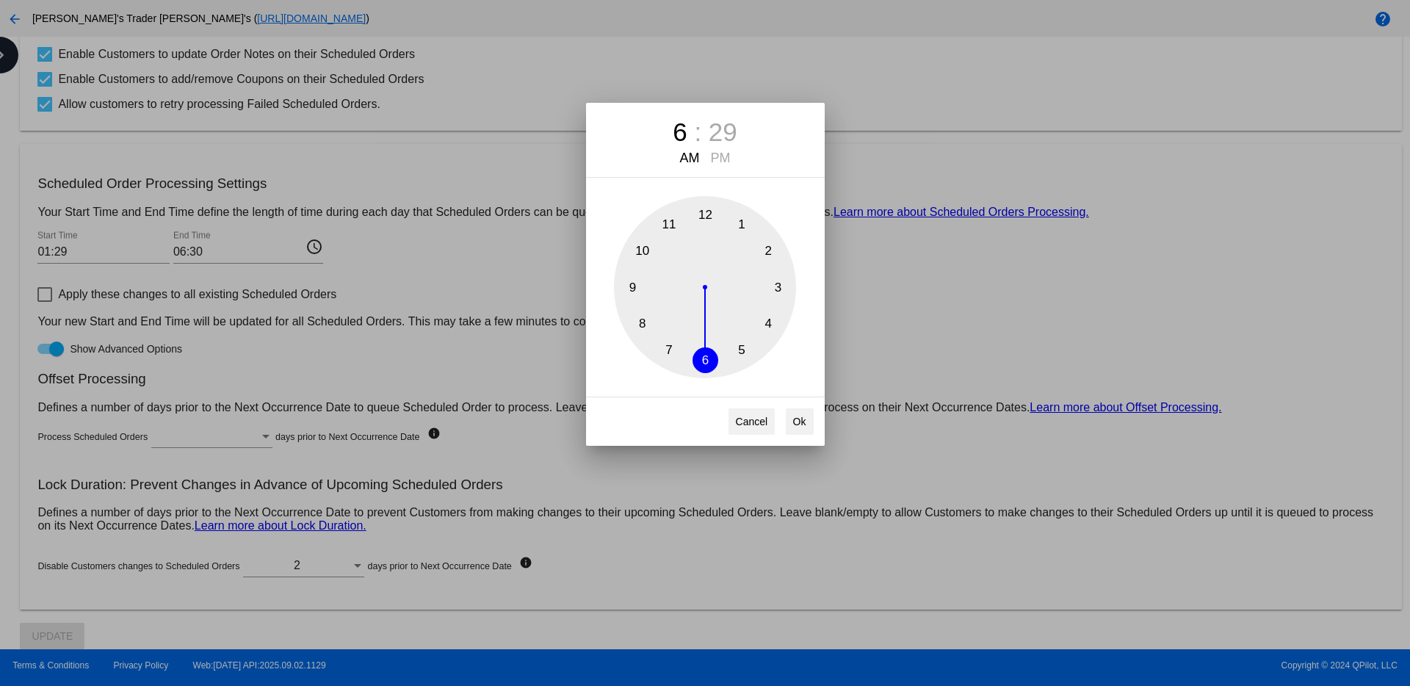
drag, startPoint x: 739, startPoint y: 222, endPoint x: 708, endPoint y: 377, distance: 158.7
click at [708, 379] on div "6 : 29 AM PM 1 2 3 4 5 6 7 8 9 10 11 12 Cancel Ok" at bounding box center [705, 274] width 239 height 343
click at [800, 420] on button "Ok" at bounding box center [800, 421] width 28 height 26
type input "06:29"
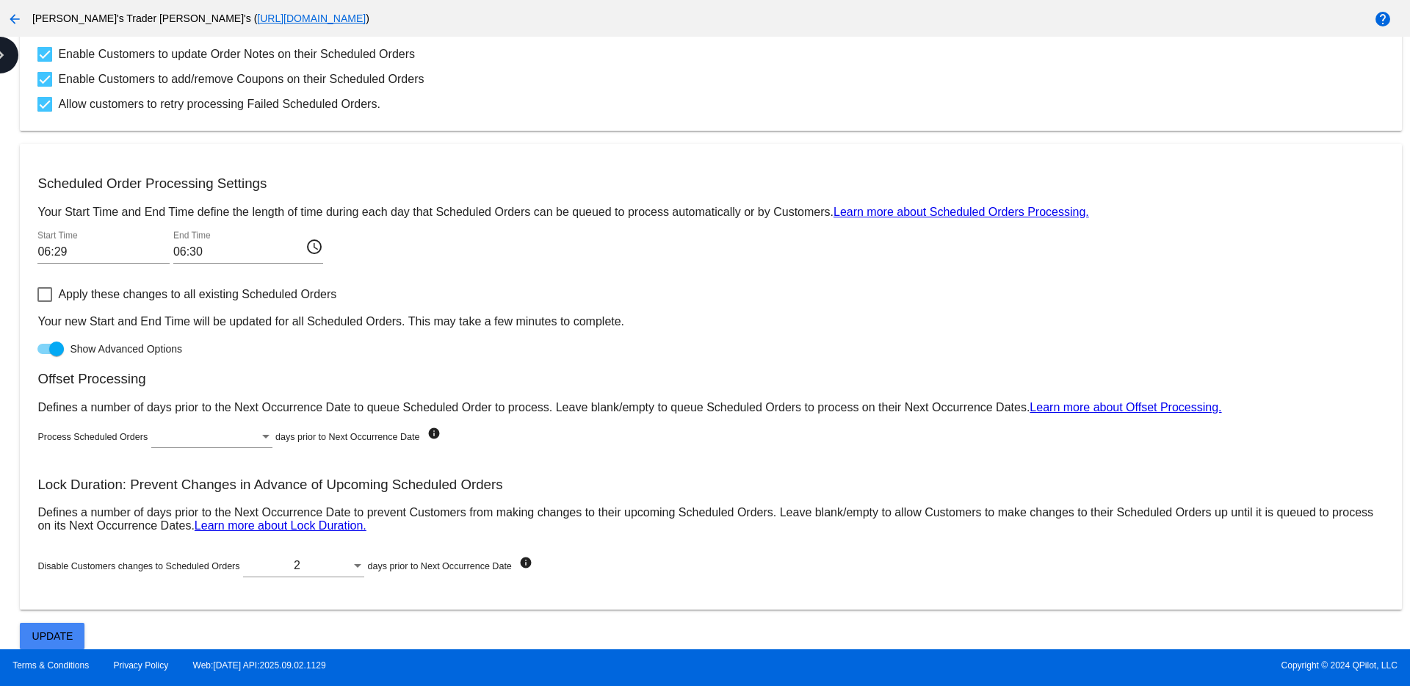
click at [305, 247] on mat-icon "access_time" at bounding box center [314, 246] width 18 height 18
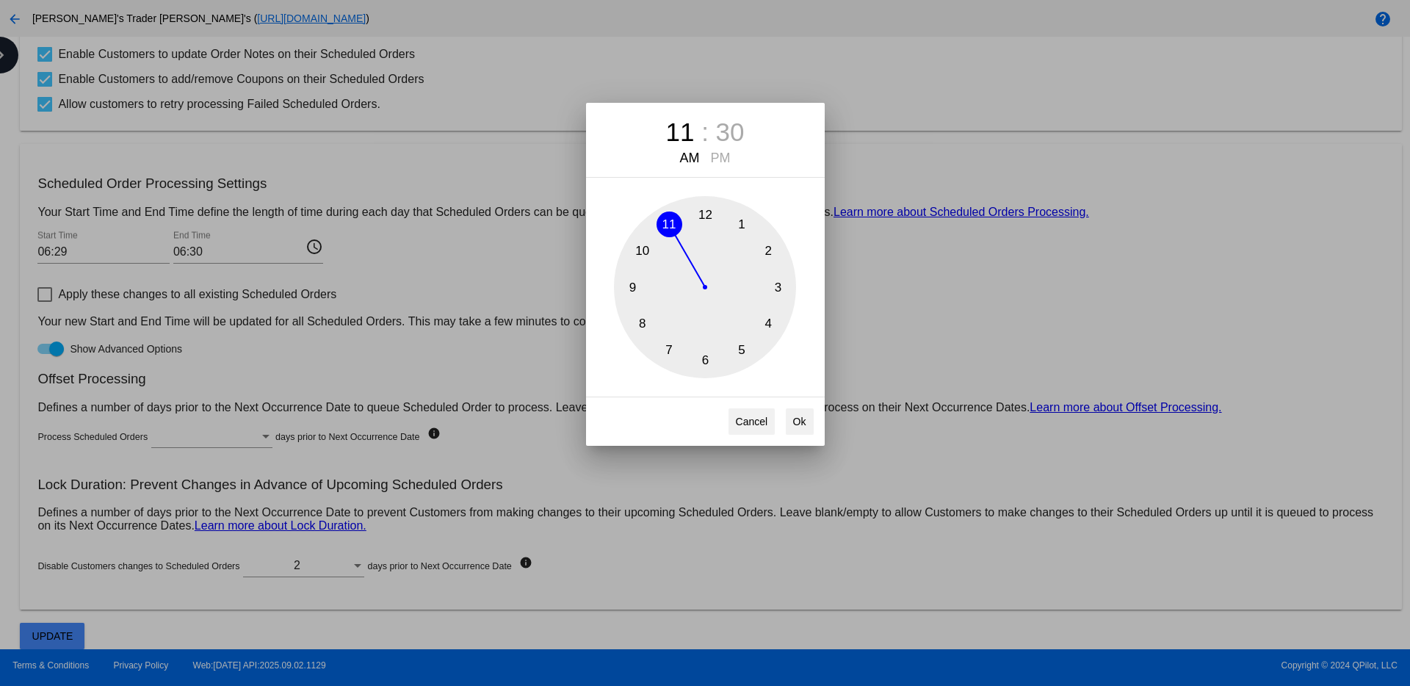
drag, startPoint x: 709, startPoint y: 360, endPoint x: 668, endPoint y: 211, distance: 153.9
click at [668, 211] on div "1 2 3 4 5 6 7 8 9 10 11 12" at bounding box center [705, 287] width 182 height 182
click at [795, 427] on button "Ok" at bounding box center [800, 421] width 28 height 26
type input "11:30"
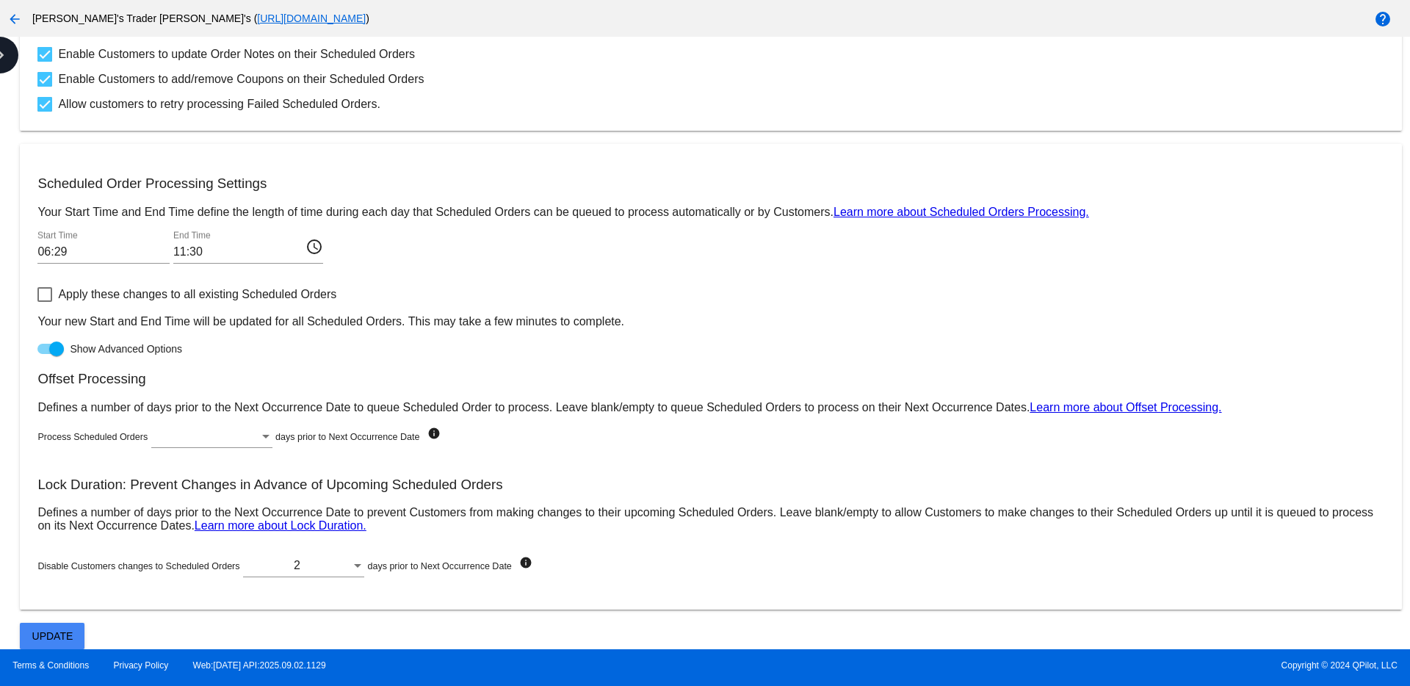
click at [47, 291] on div at bounding box center [44, 294] width 15 height 15
click at [45, 302] on input "Apply these changes to all existing Scheduled Orders" at bounding box center [44, 302] width 1 height 1
click at [63, 625] on button "Update" at bounding box center [52, 636] width 65 height 26
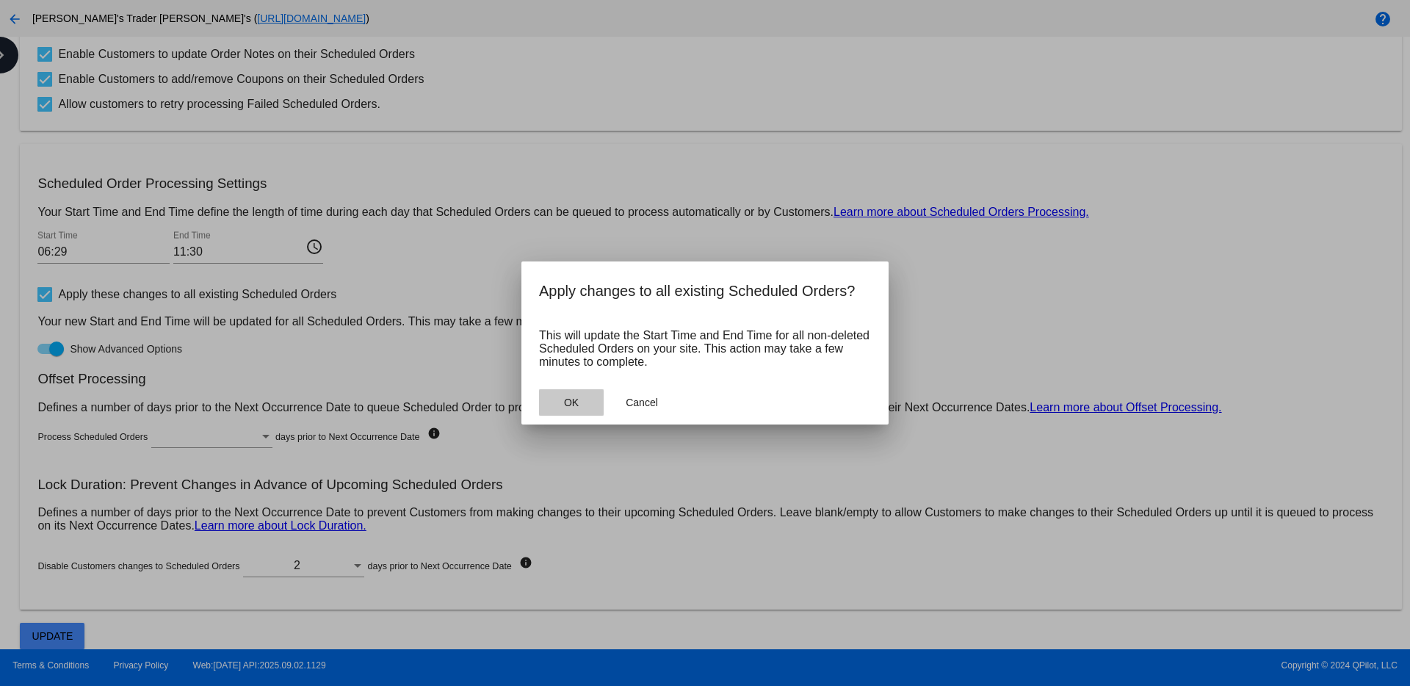
click at [568, 403] on span "OK" at bounding box center [571, 402] width 15 height 12
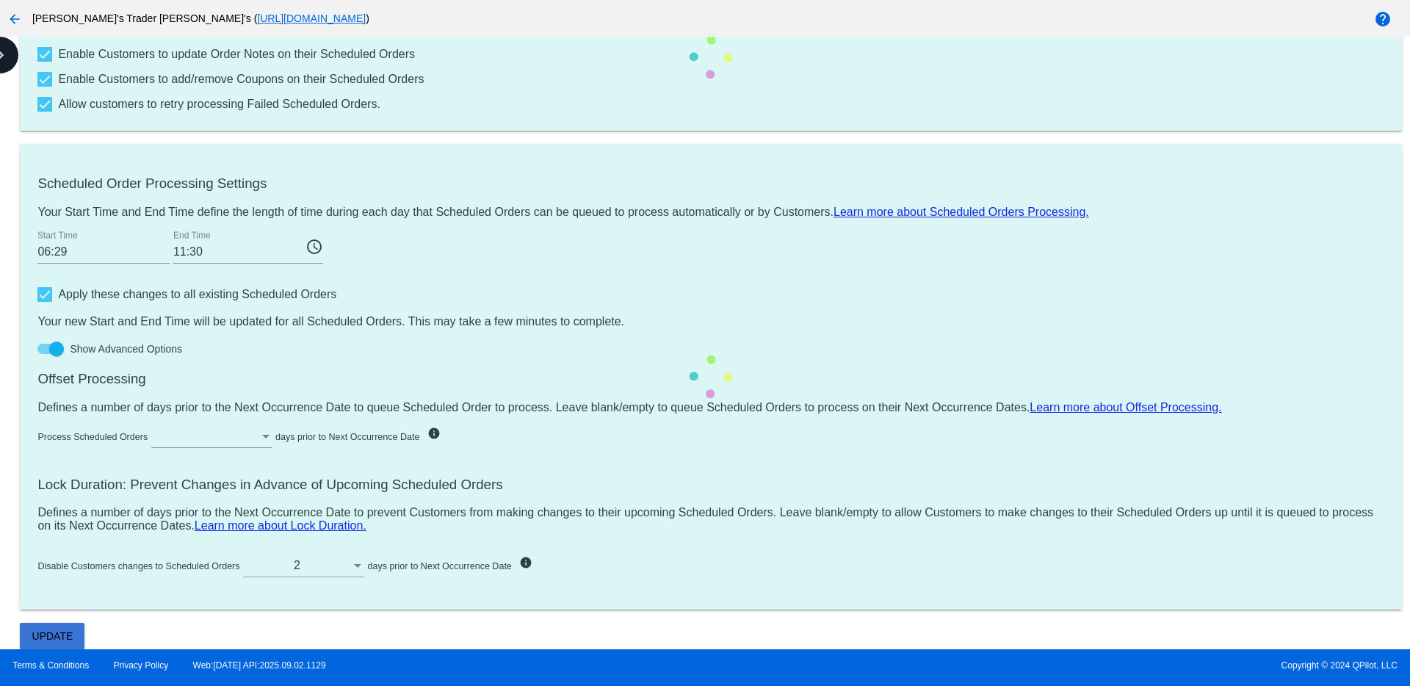
checkbox input "false"
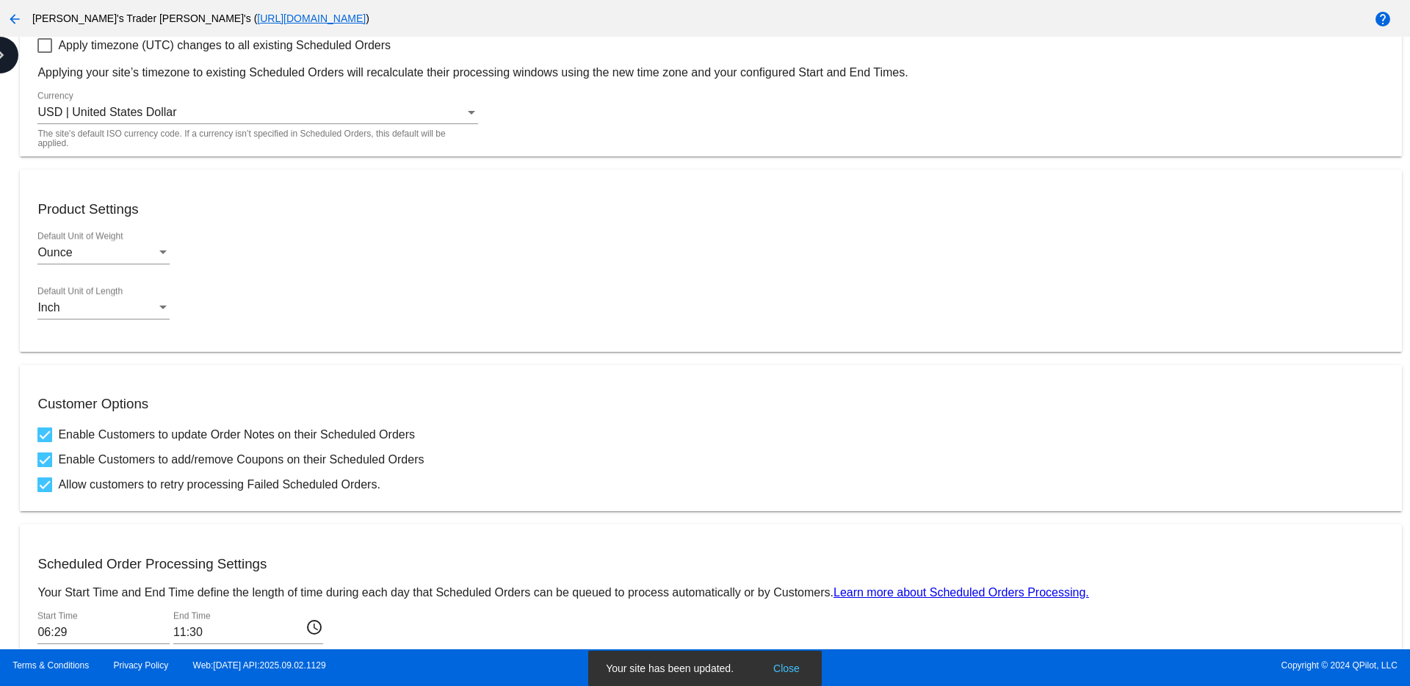
scroll to position [0, 0]
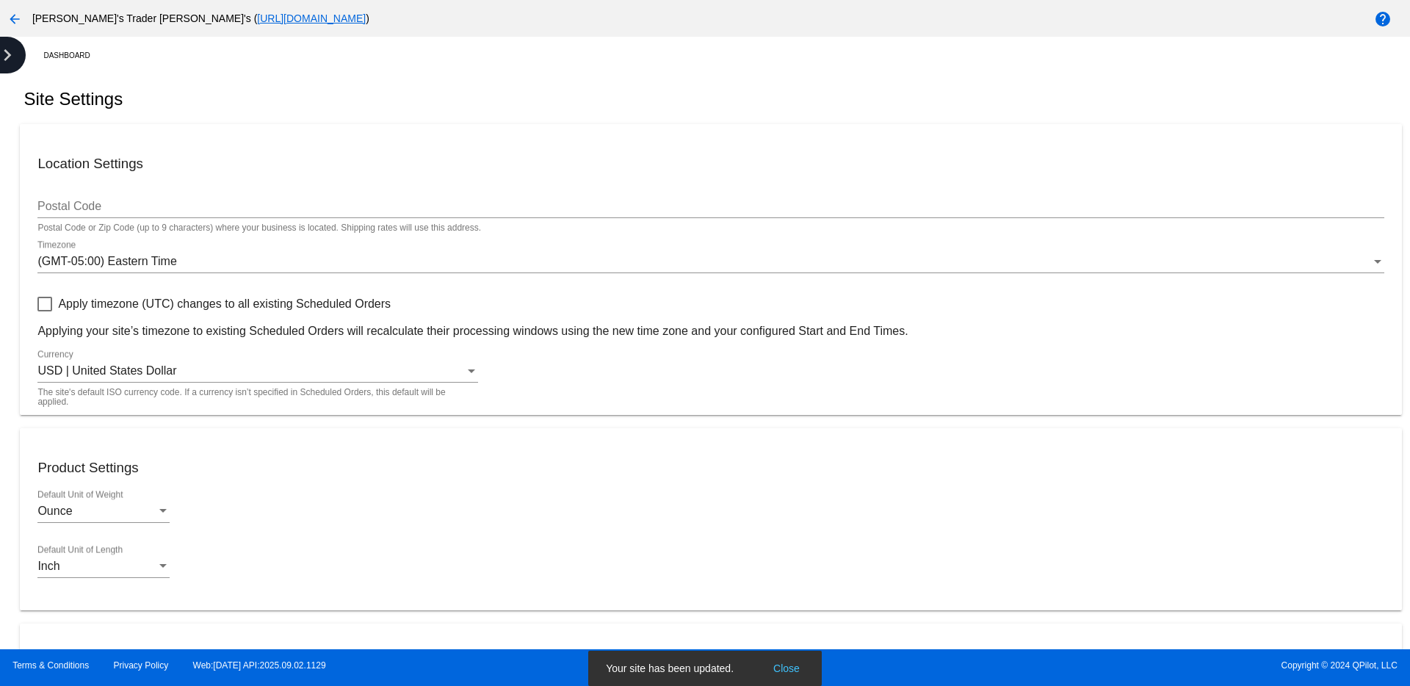
click at [15, 51] on icon "chevron_right" at bounding box center [7, 54] width 23 height 23
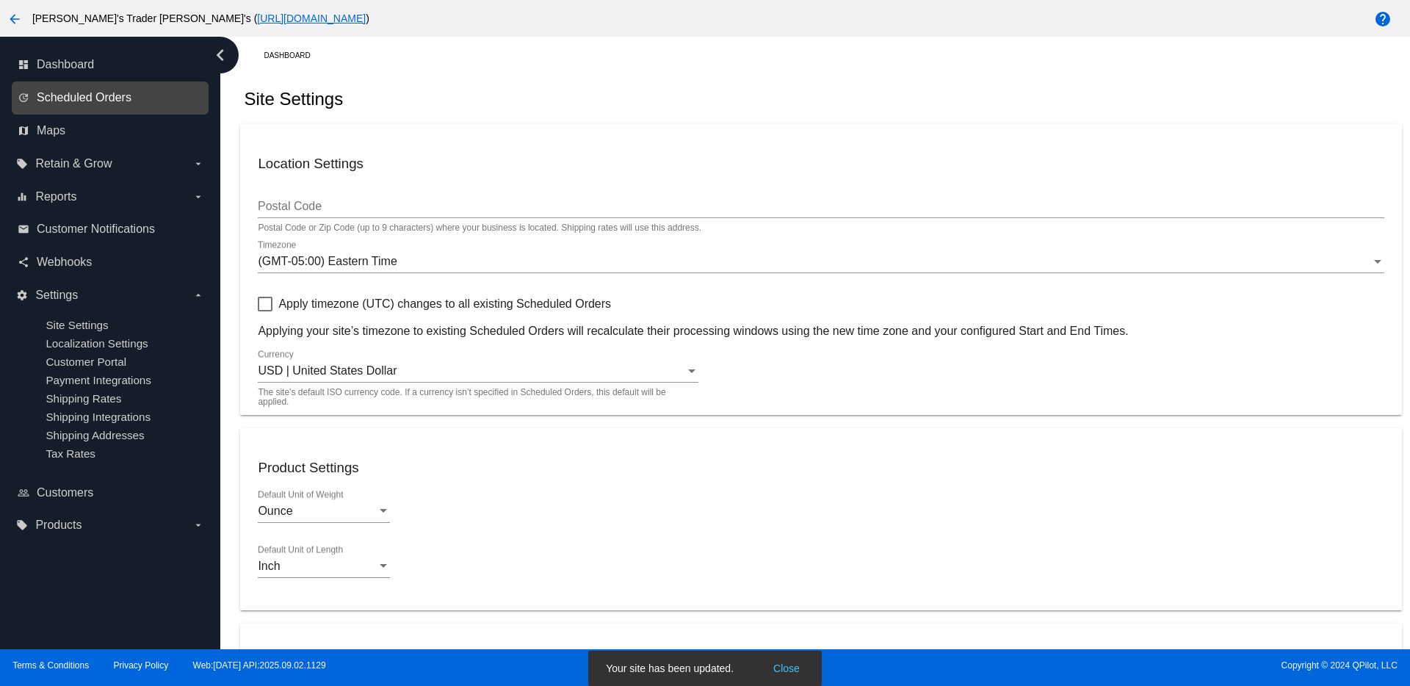
click at [65, 91] on span "Scheduled Orders" at bounding box center [84, 97] width 95 height 13
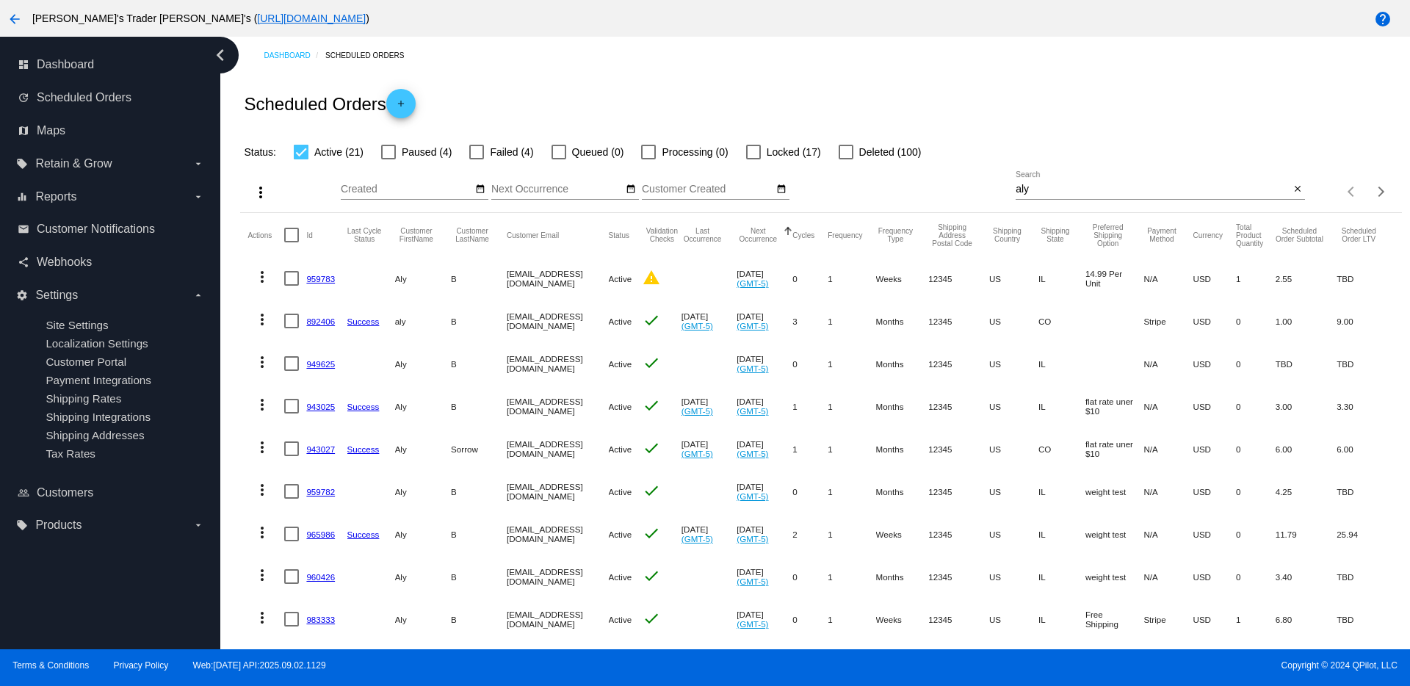
click at [317, 324] on link "892406" at bounding box center [320, 321] width 29 height 10
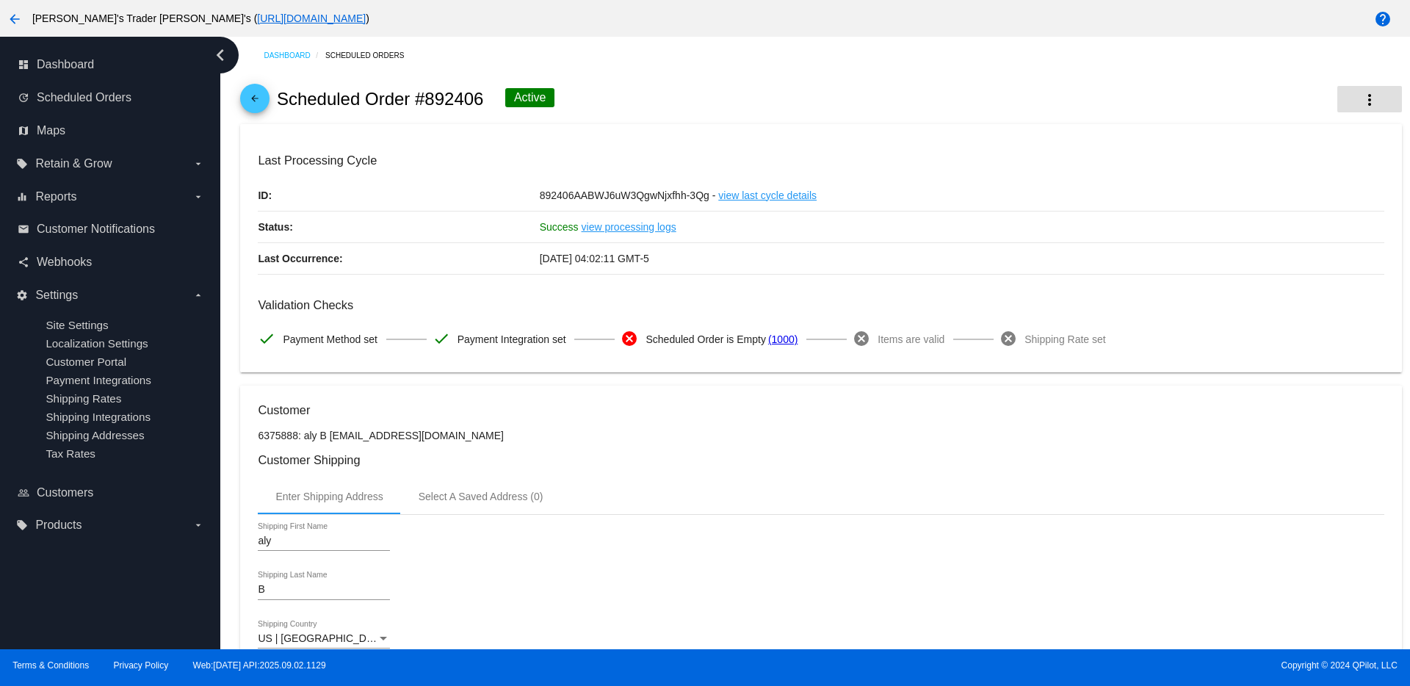
click at [1360, 92] on mat-icon "more_vert" at bounding box center [1369, 100] width 18 height 18
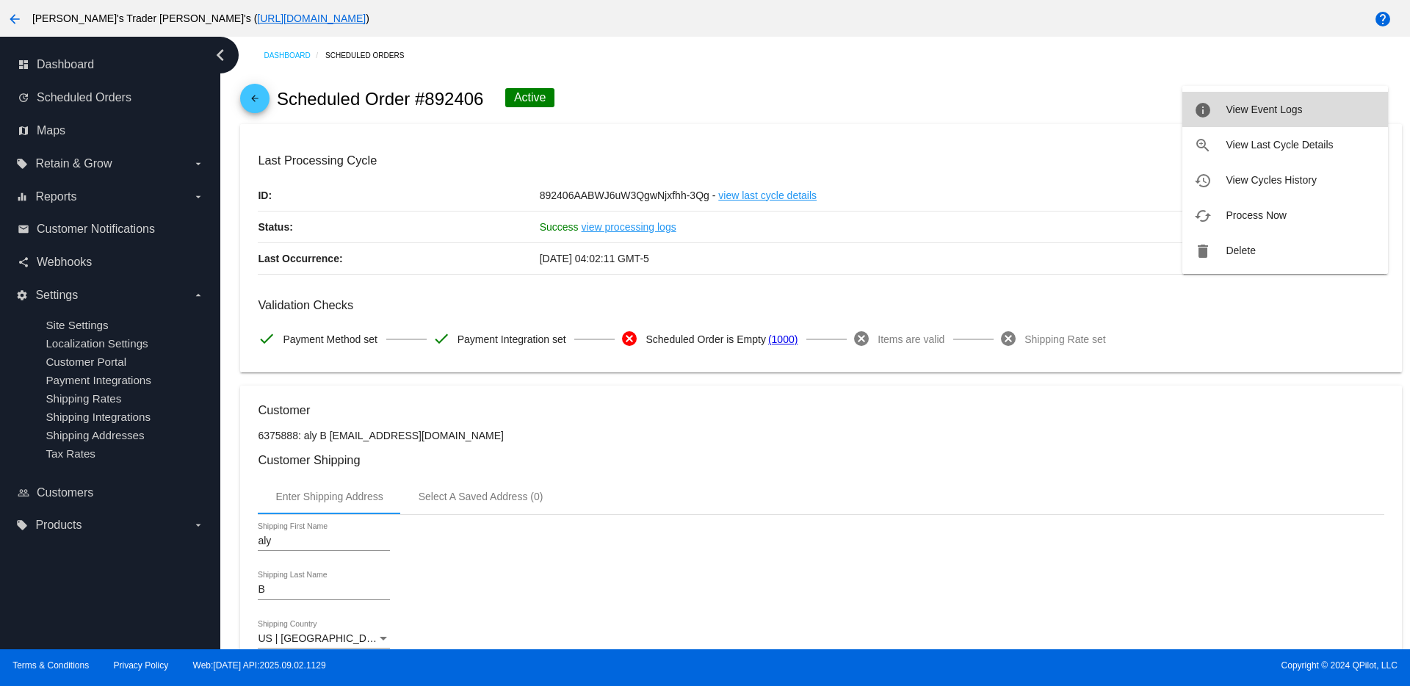
click at [1305, 113] on button "info View Event Logs" at bounding box center [1285, 109] width 206 height 35
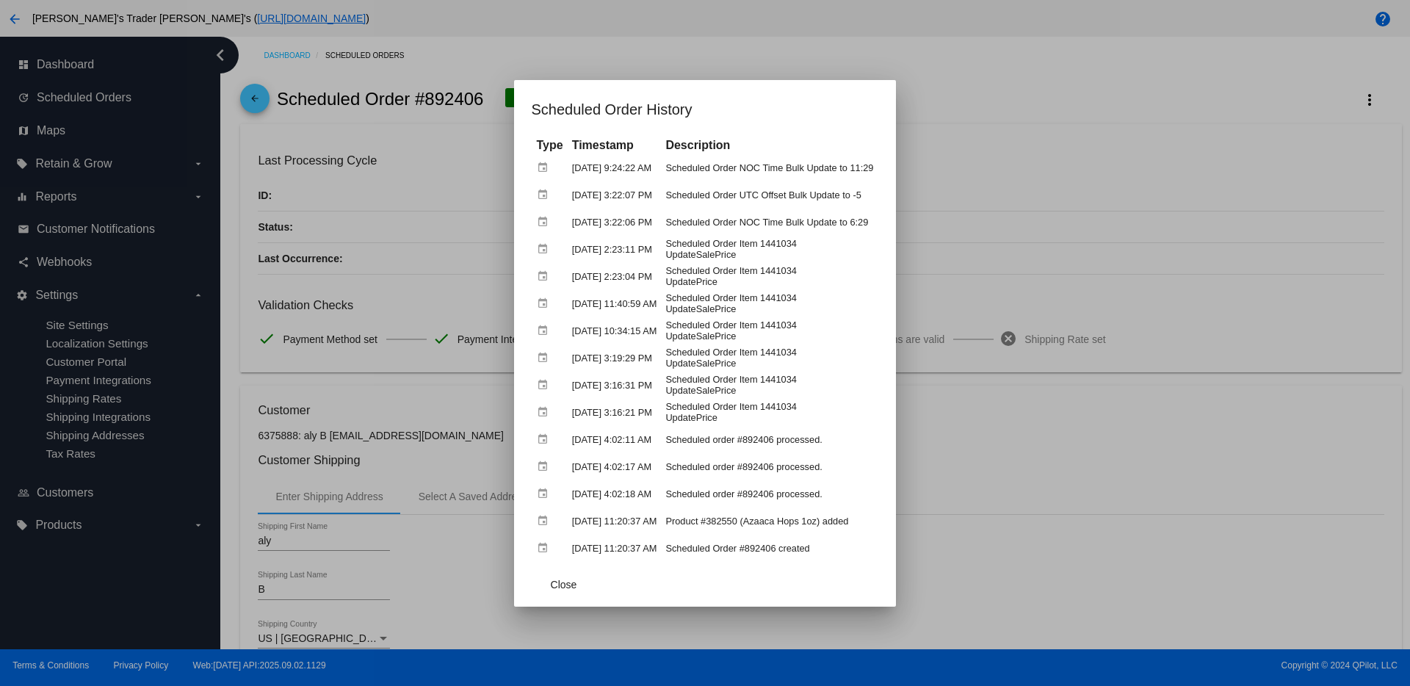
click at [261, 103] on div at bounding box center [705, 343] width 1410 height 686
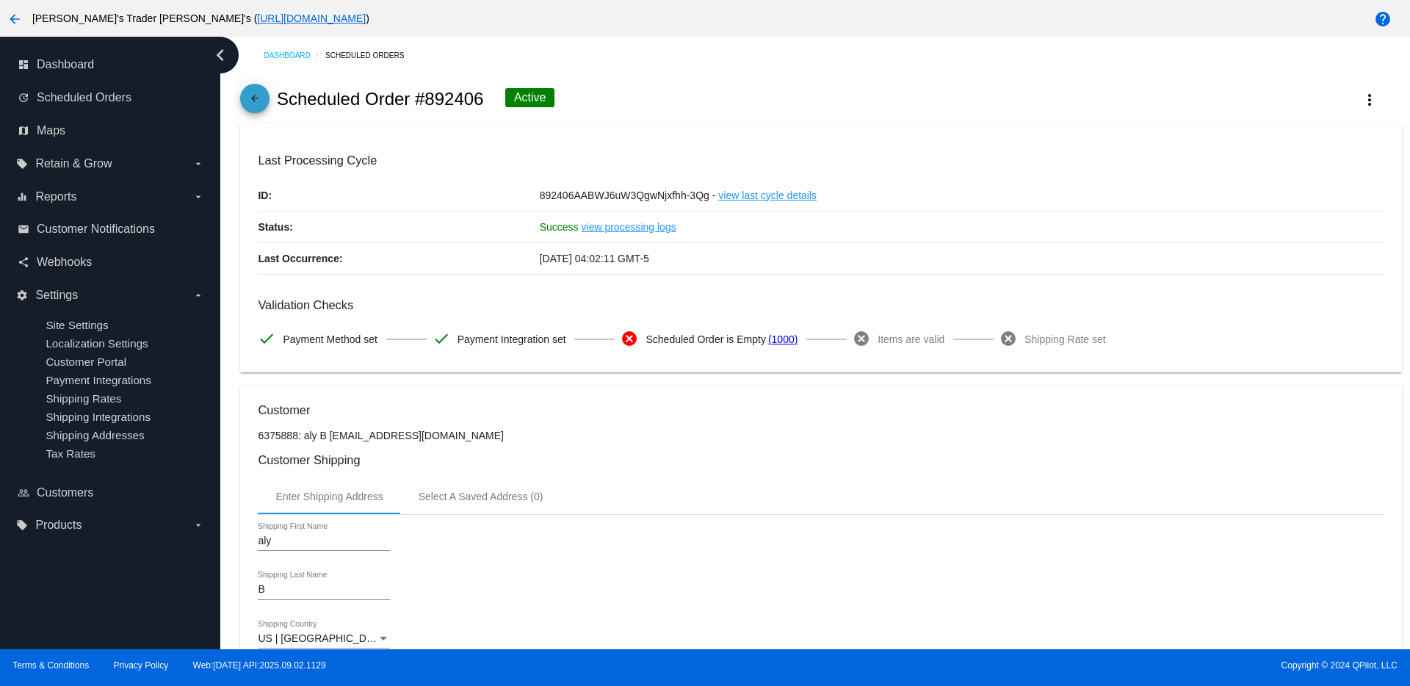
click at [248, 108] on mat-icon "arrow_back" at bounding box center [255, 102] width 18 height 18
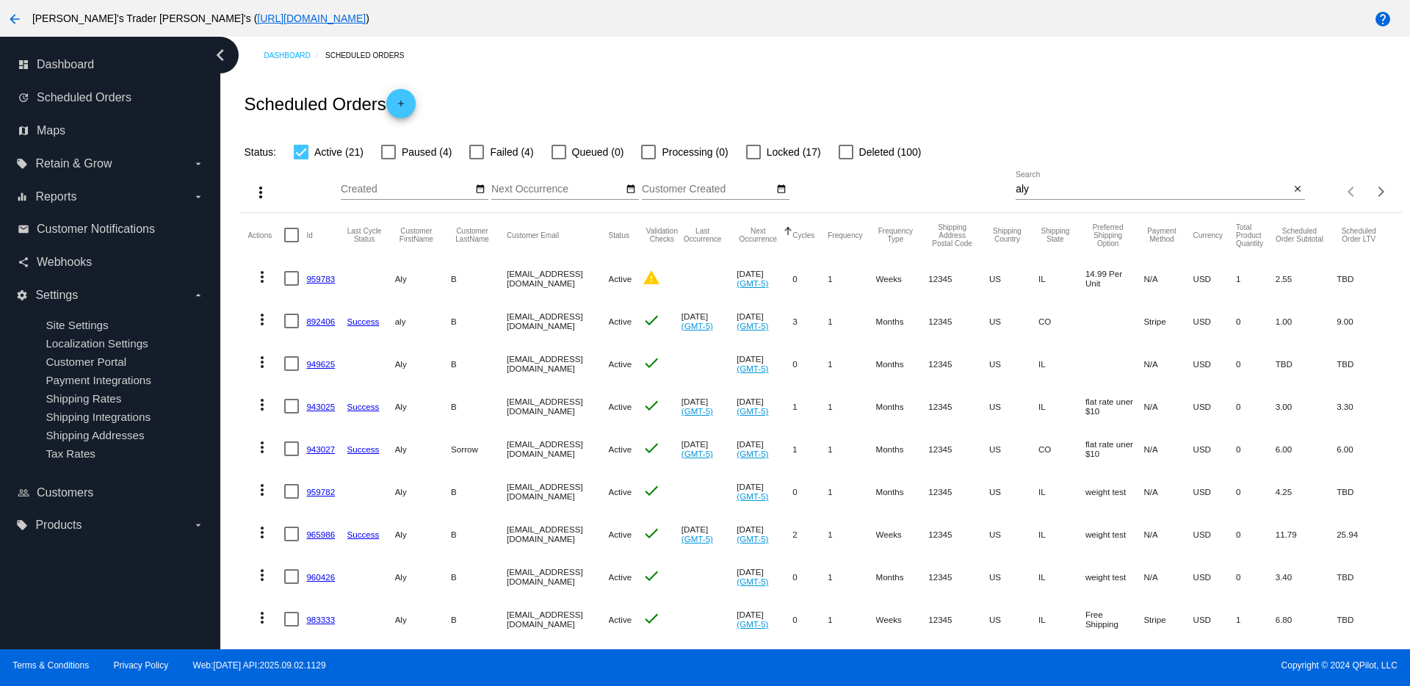
click at [314, 363] on link "949625" at bounding box center [320, 364] width 29 height 10
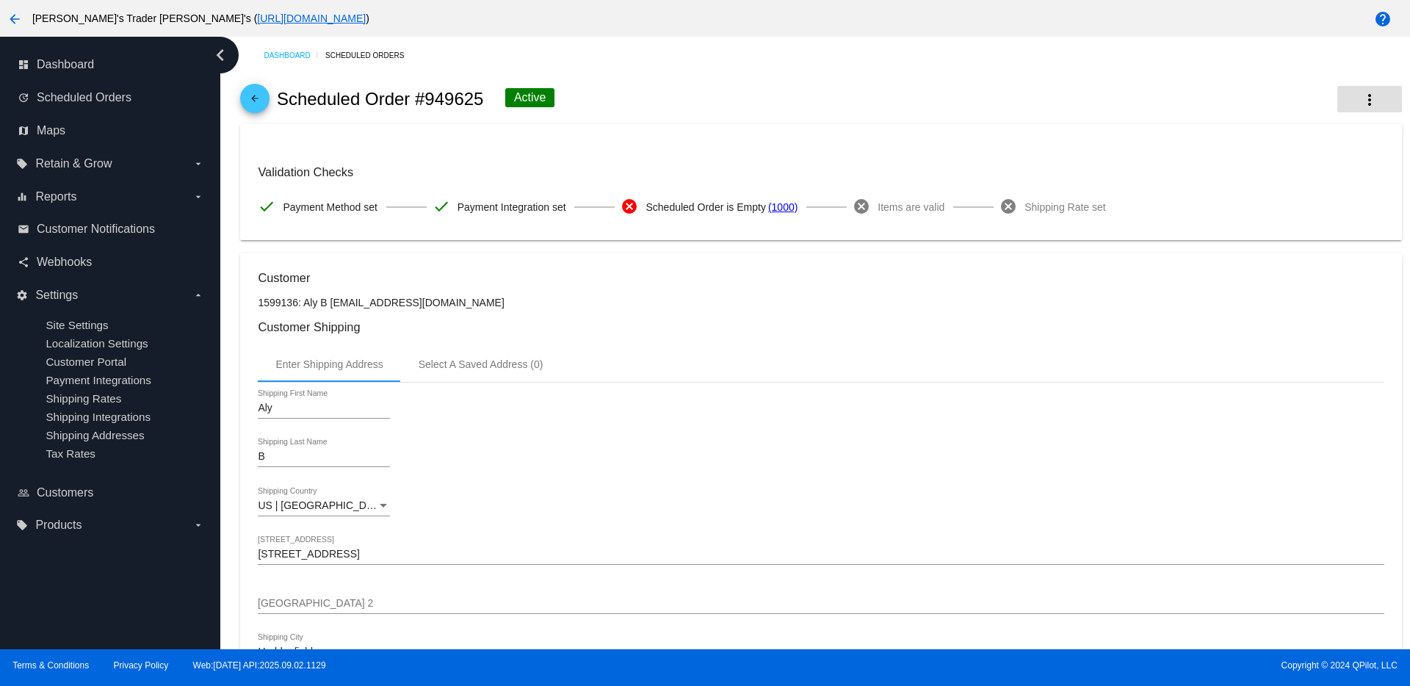
click at [1363, 105] on mat-icon "more_vert" at bounding box center [1369, 100] width 18 height 18
click at [1278, 106] on span "View Event Logs" at bounding box center [1263, 110] width 76 height 12
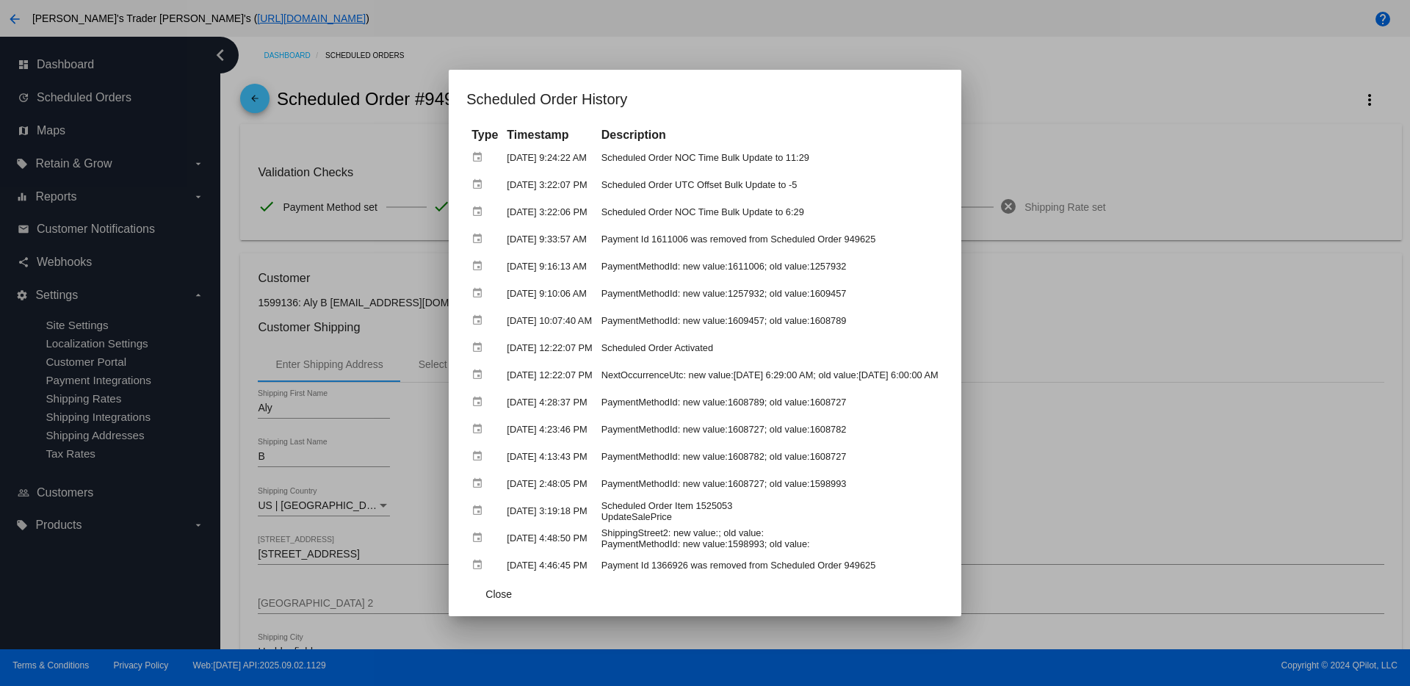
click at [1146, 109] on div at bounding box center [705, 343] width 1410 height 686
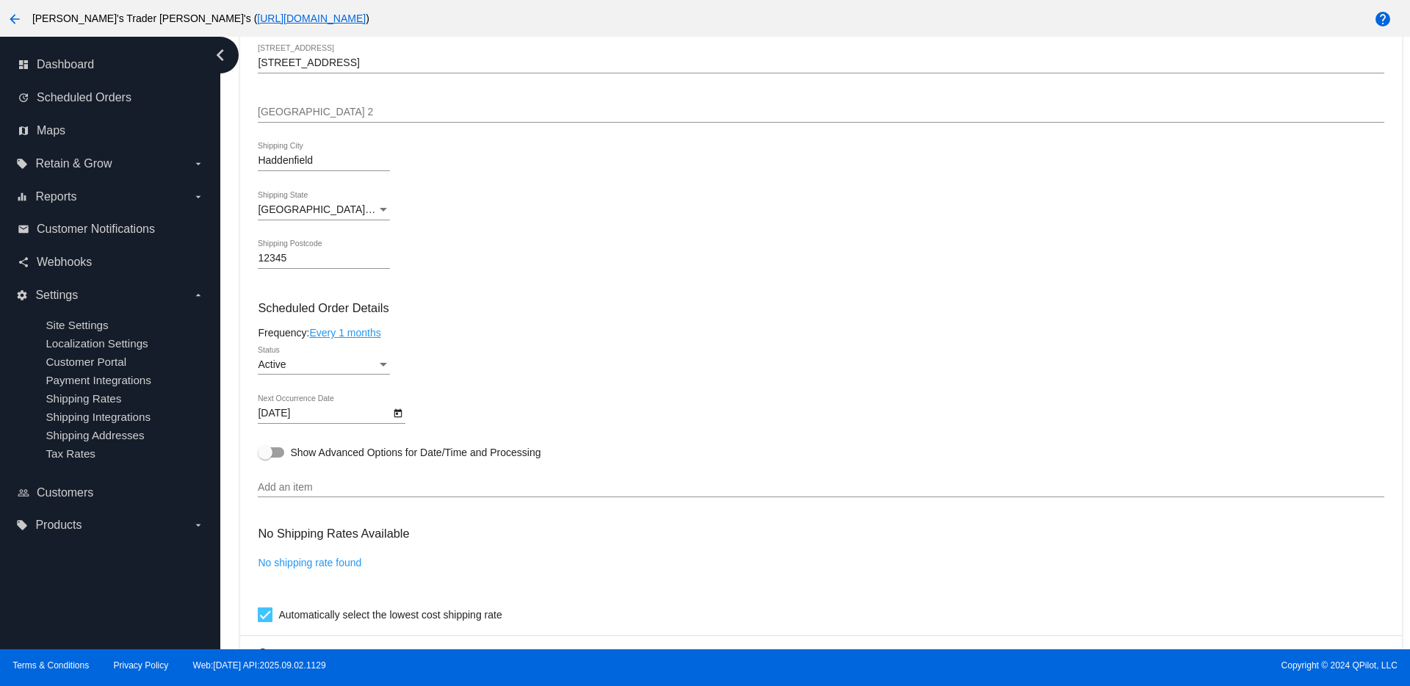
scroll to position [551, 0]
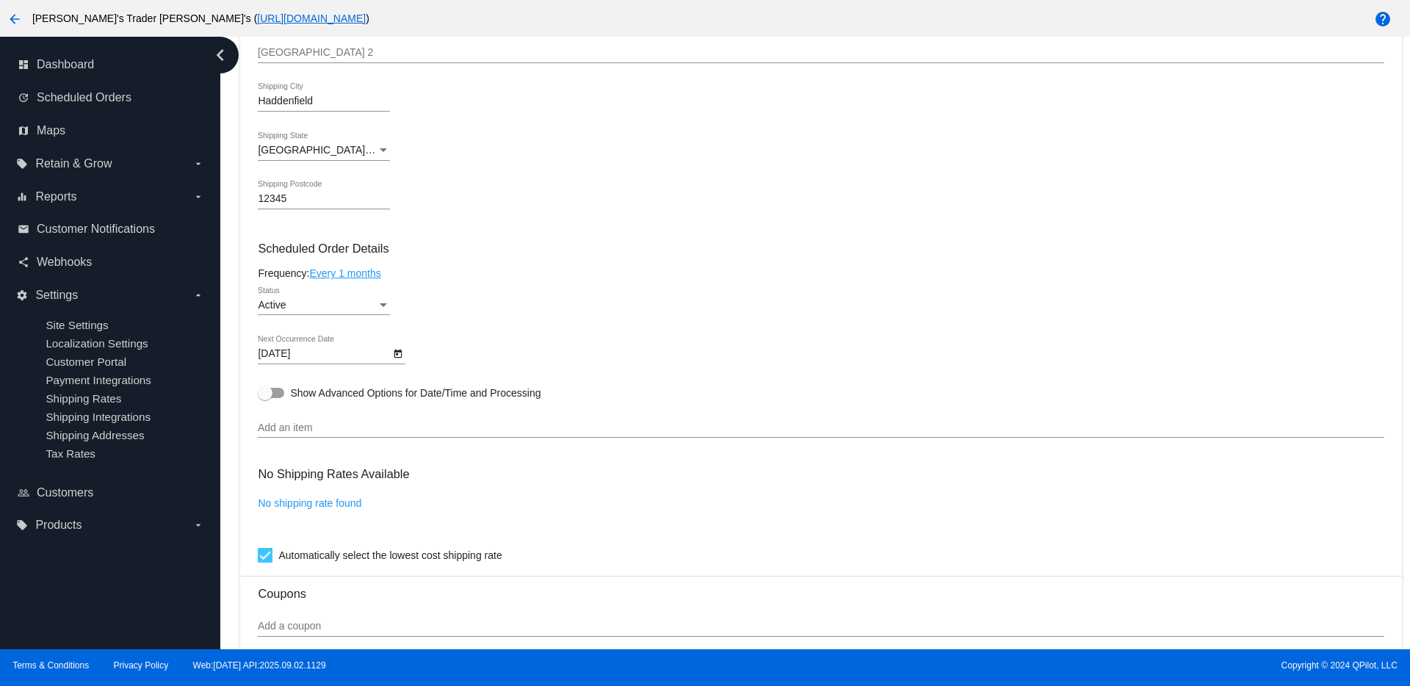
click at [267, 394] on div at bounding box center [265, 392] width 15 height 15
click at [265, 398] on input "Show Advanced Options for Date/Time and Processing" at bounding box center [264, 398] width 1 height 1
checkbox input "true"
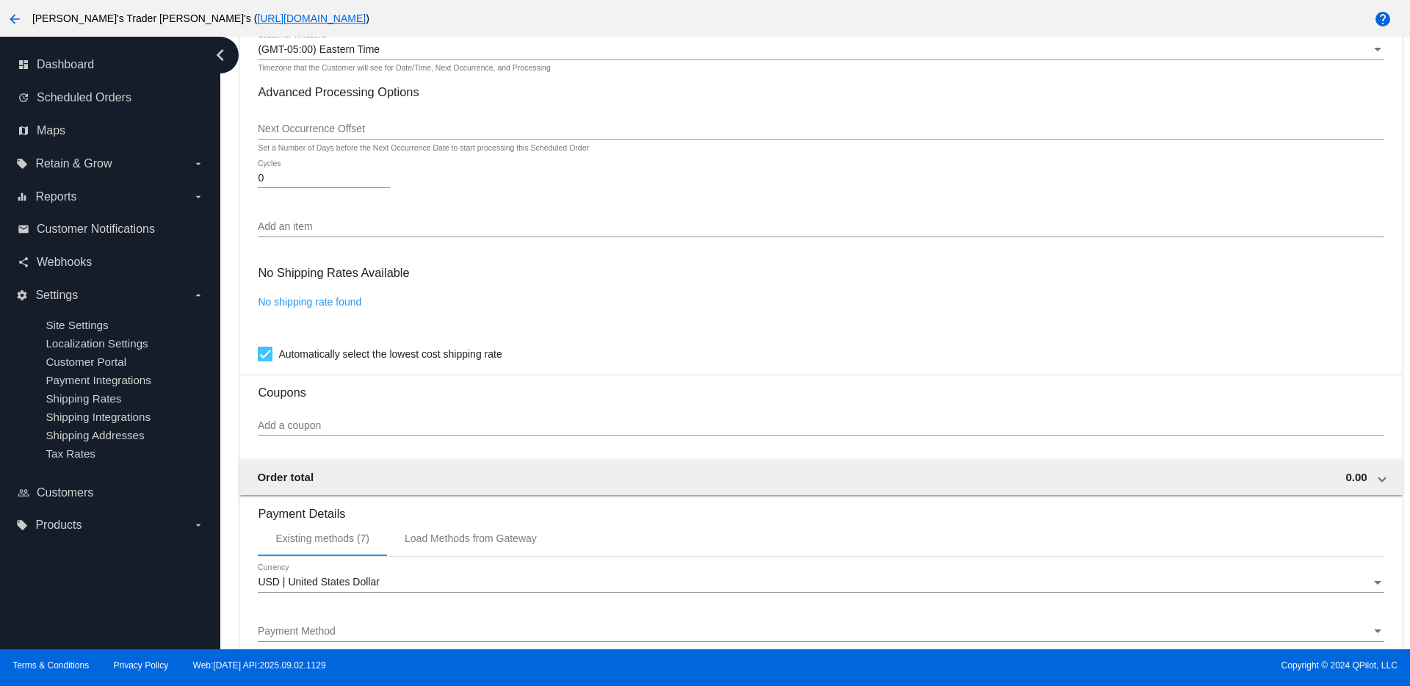
scroll to position [1009, 0]
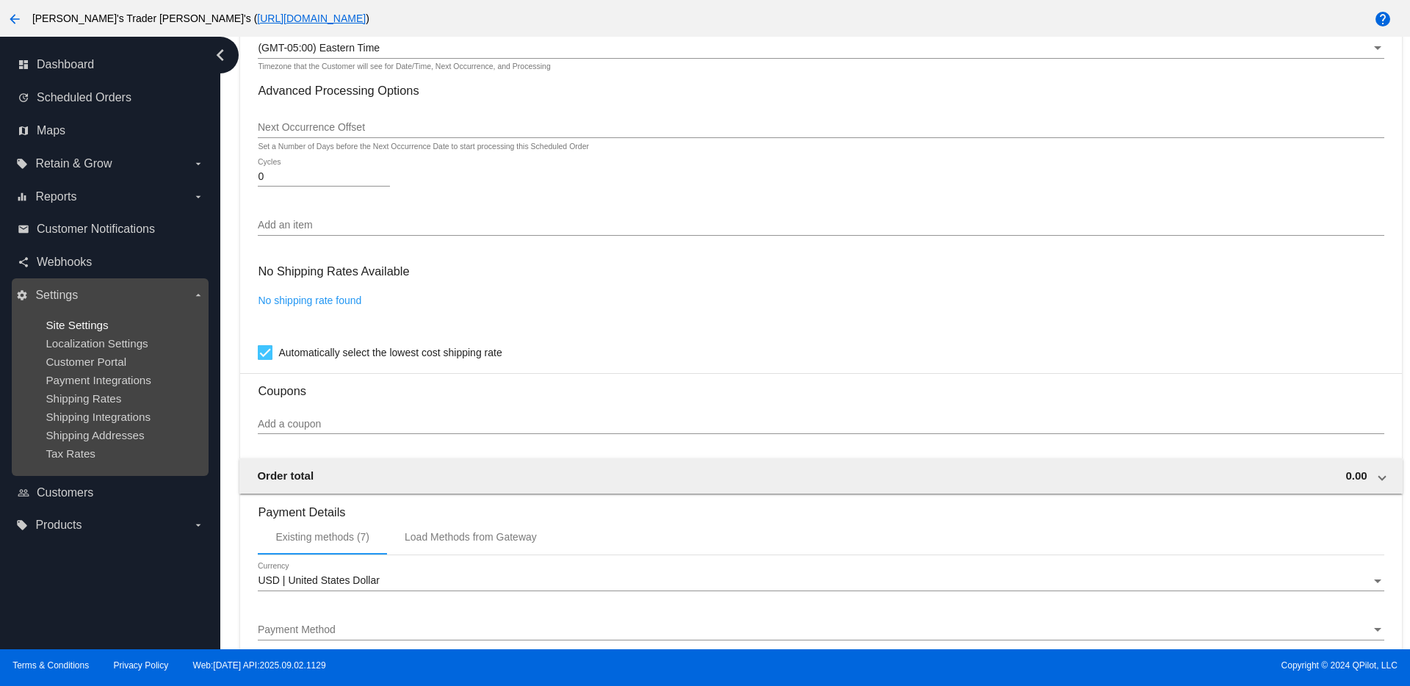
click at [103, 319] on span "Site Settings" at bounding box center [77, 325] width 62 height 12
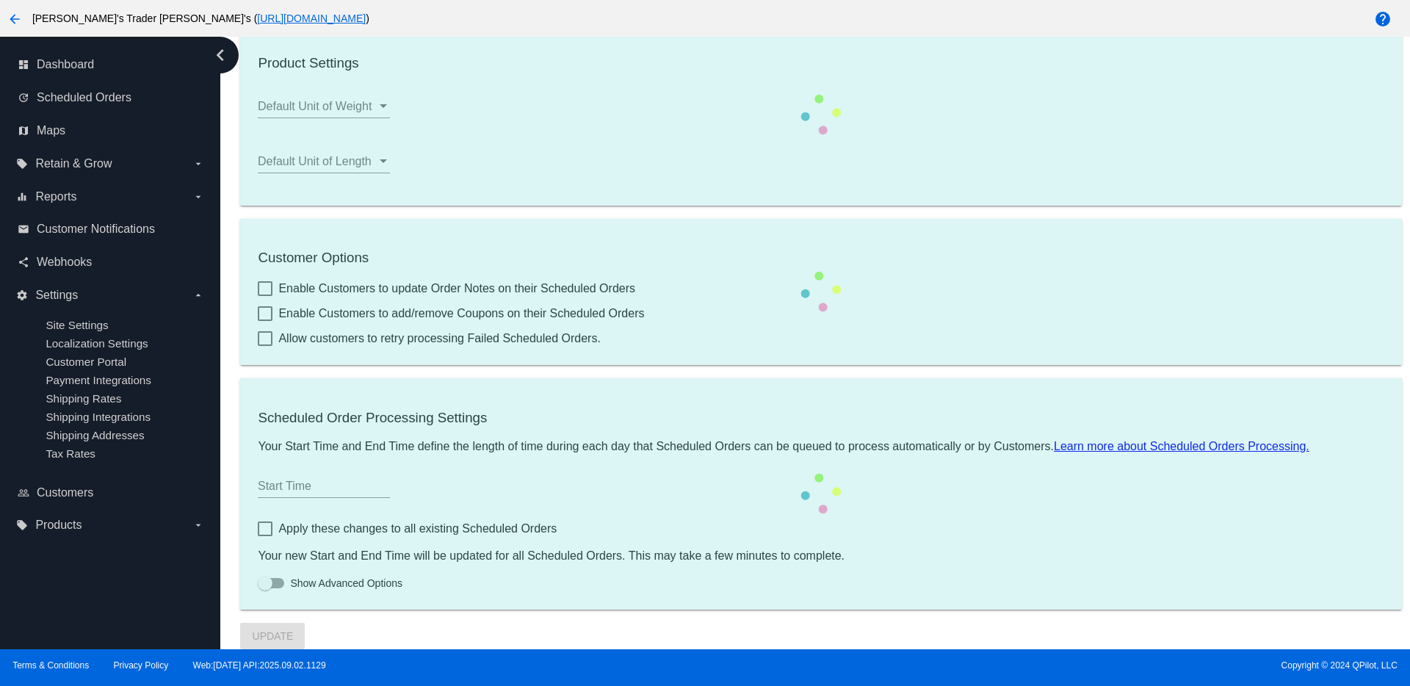
checkbox input "true"
type input "06:29"
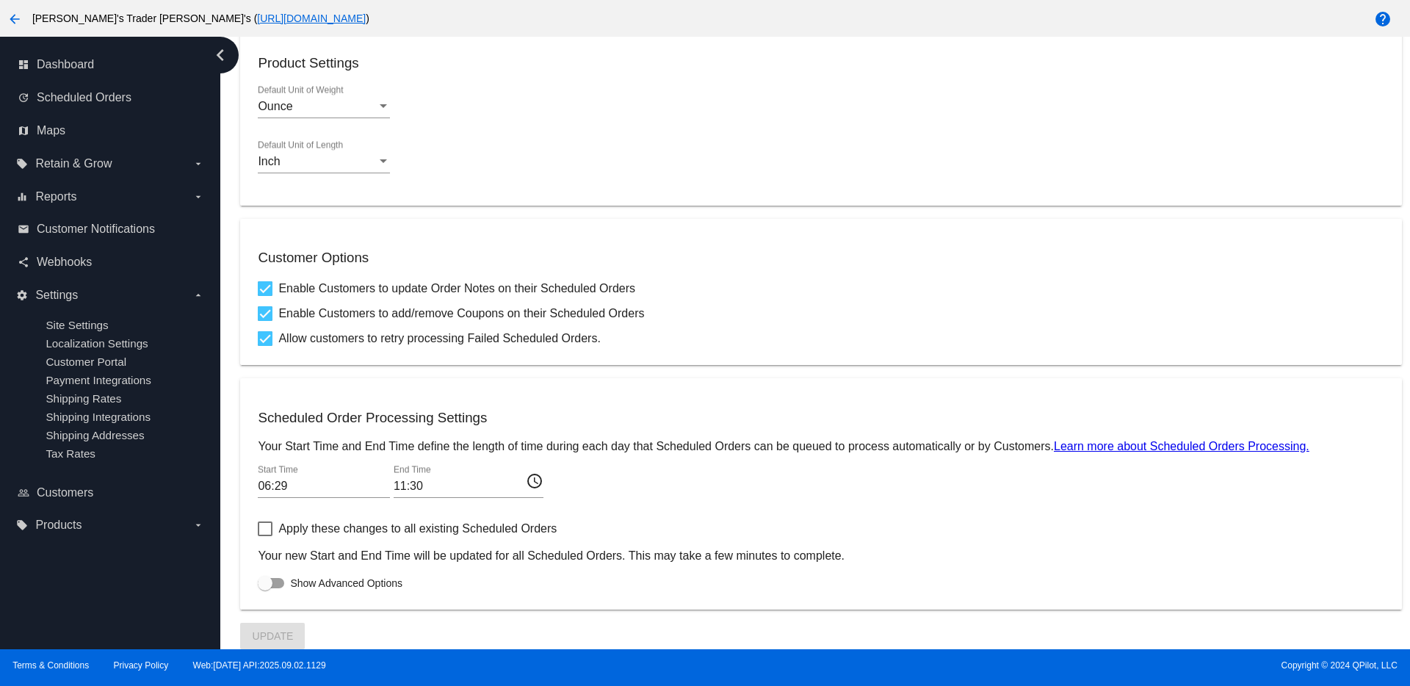
checkbox input "true"
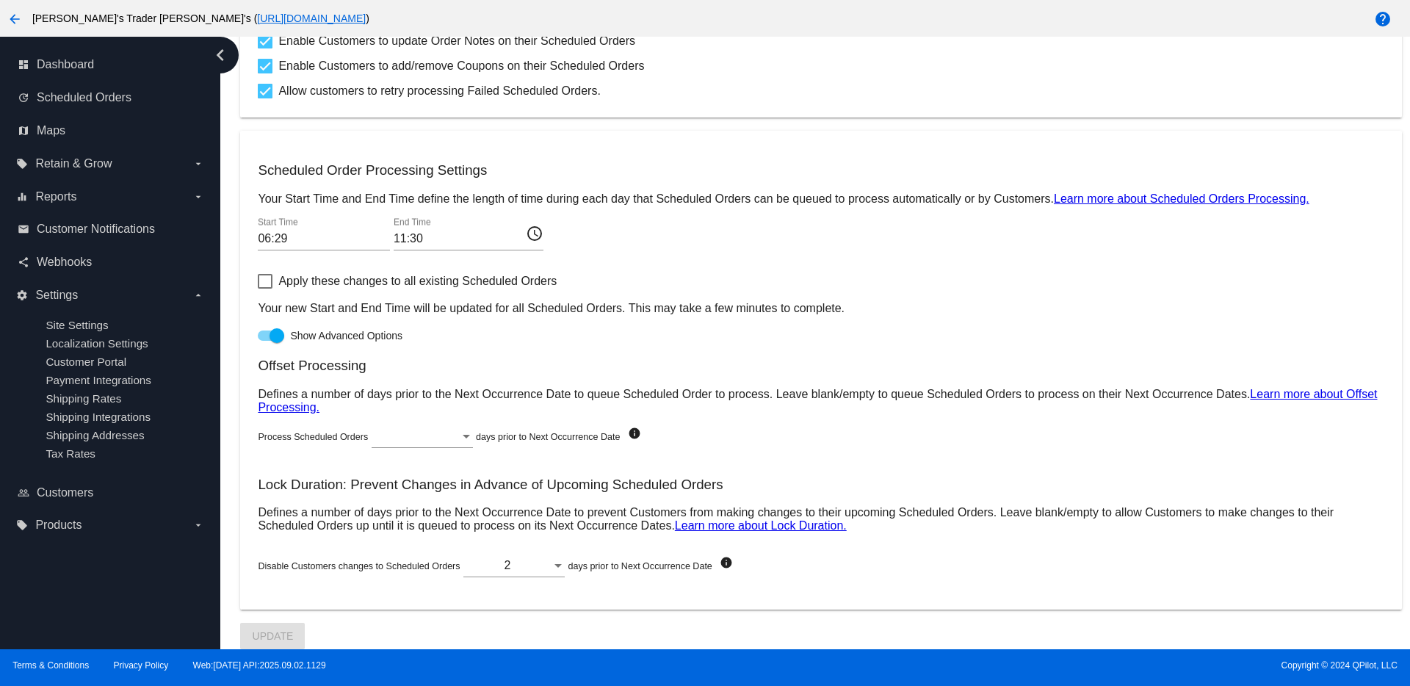
drag, startPoint x: 558, startPoint y: 275, endPoint x: 276, endPoint y: 281, distance: 282.0
click at [276, 281] on div "Apply these changes to all existing Scheduled Orders Your new Start and End Tim…" at bounding box center [820, 293] width 1125 height 43
copy span "Apply these changes to all existing Scheduled Orders"
